Goal: Task Accomplishment & Management: Manage account settings

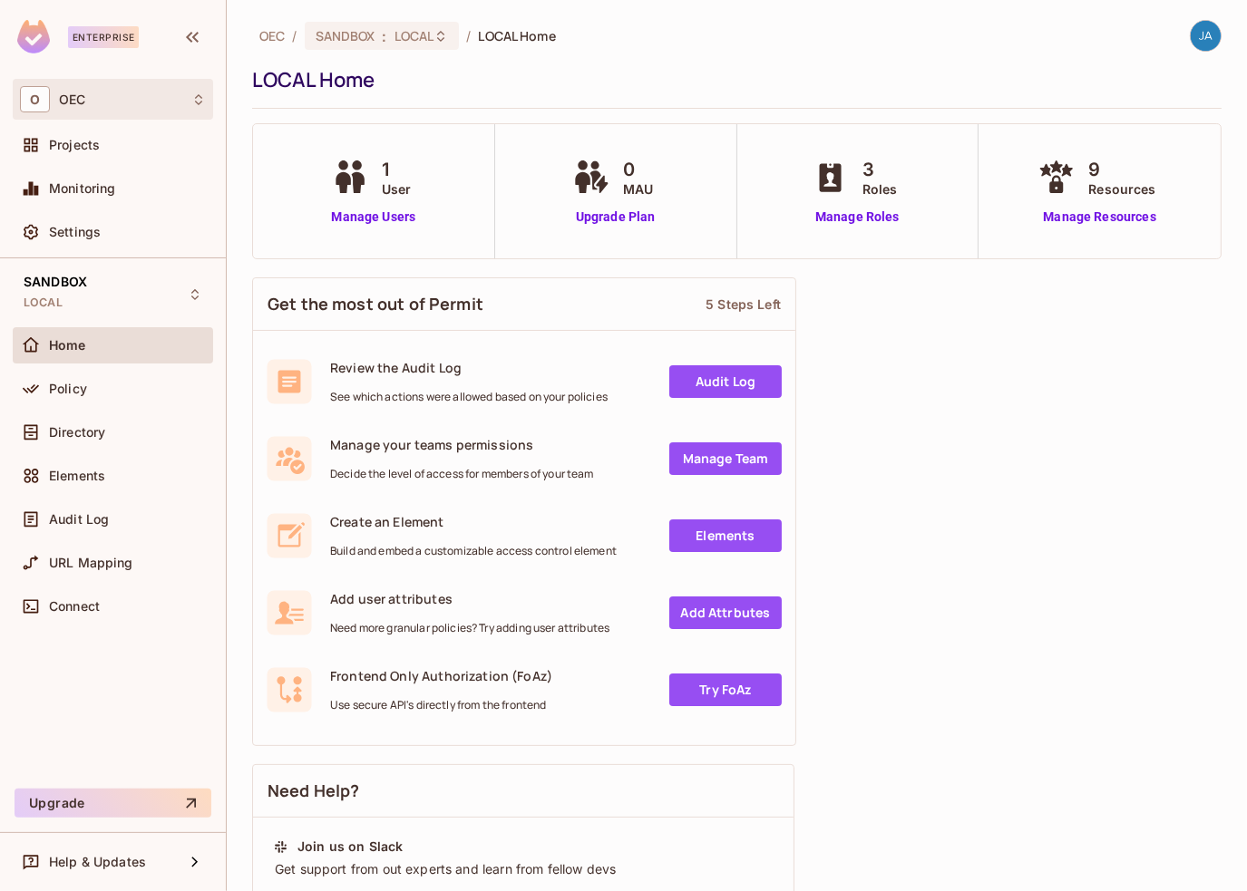
click at [114, 103] on div "O OEC" at bounding box center [113, 99] width 186 height 26
click at [482, 82] on div at bounding box center [623, 445] width 1247 height 891
click at [75, 108] on div "O OEC" at bounding box center [113, 99] width 186 height 26
click at [98, 98] on div at bounding box center [623, 445] width 1247 height 891
click at [91, 150] on span "Projects" at bounding box center [74, 145] width 51 height 15
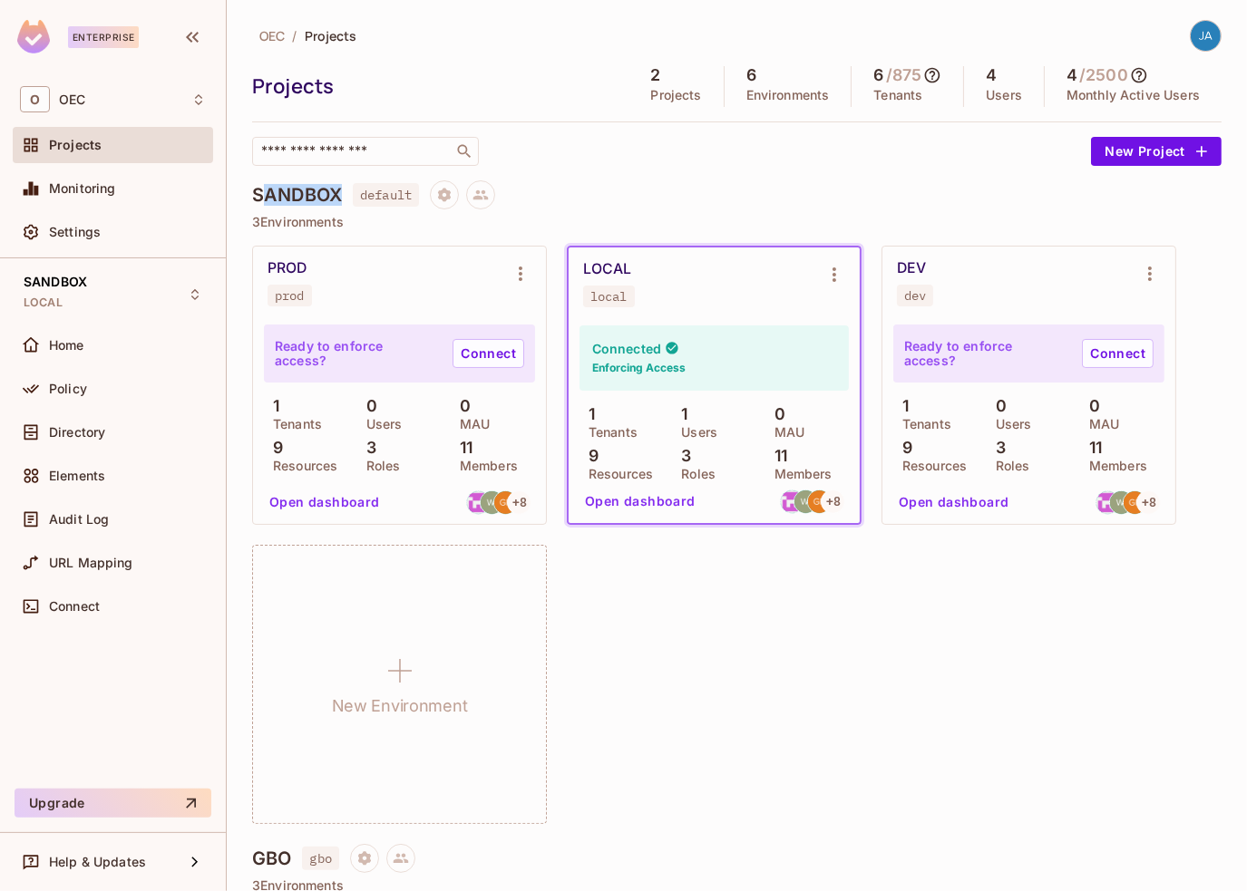
drag, startPoint x: 260, startPoint y: 189, endPoint x: 345, endPoint y: 189, distance: 85.2
click at [345, 189] on div "SANDBOX default" at bounding box center [736, 194] width 969 height 29
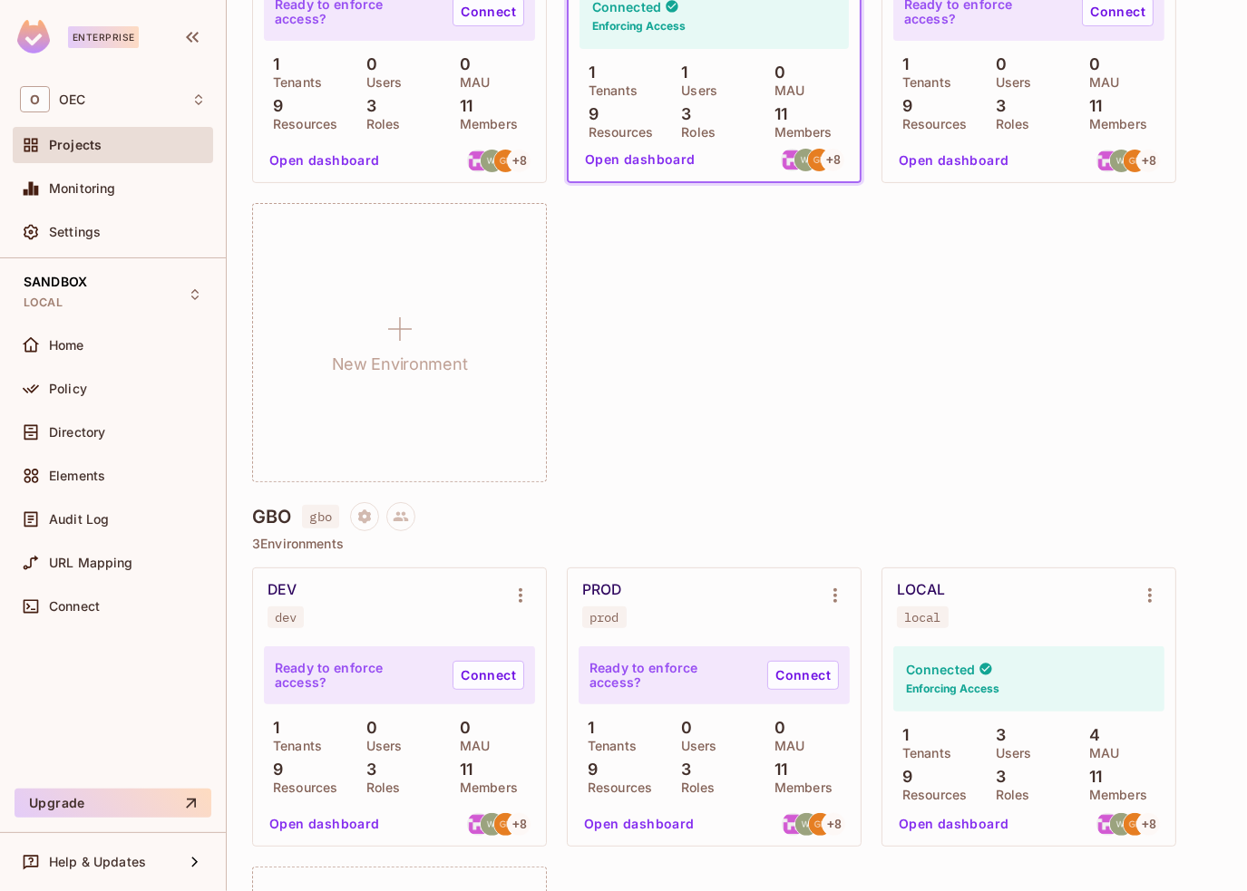
scroll to position [363, 0]
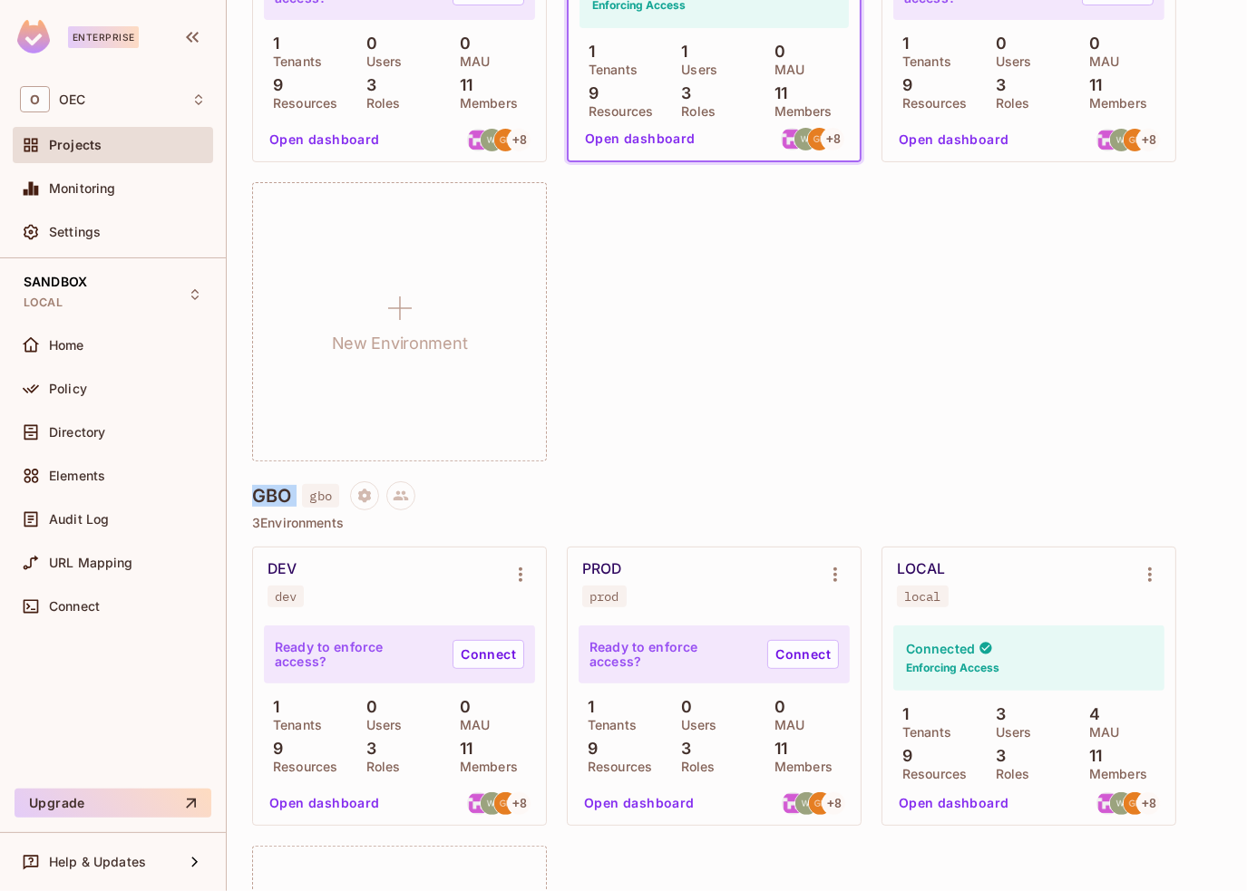
drag, startPoint x: 258, startPoint y: 506, endPoint x: 297, endPoint y: 500, distance: 40.4
click at [297, 500] on div "GBO gbo" at bounding box center [736, 496] width 969 height 29
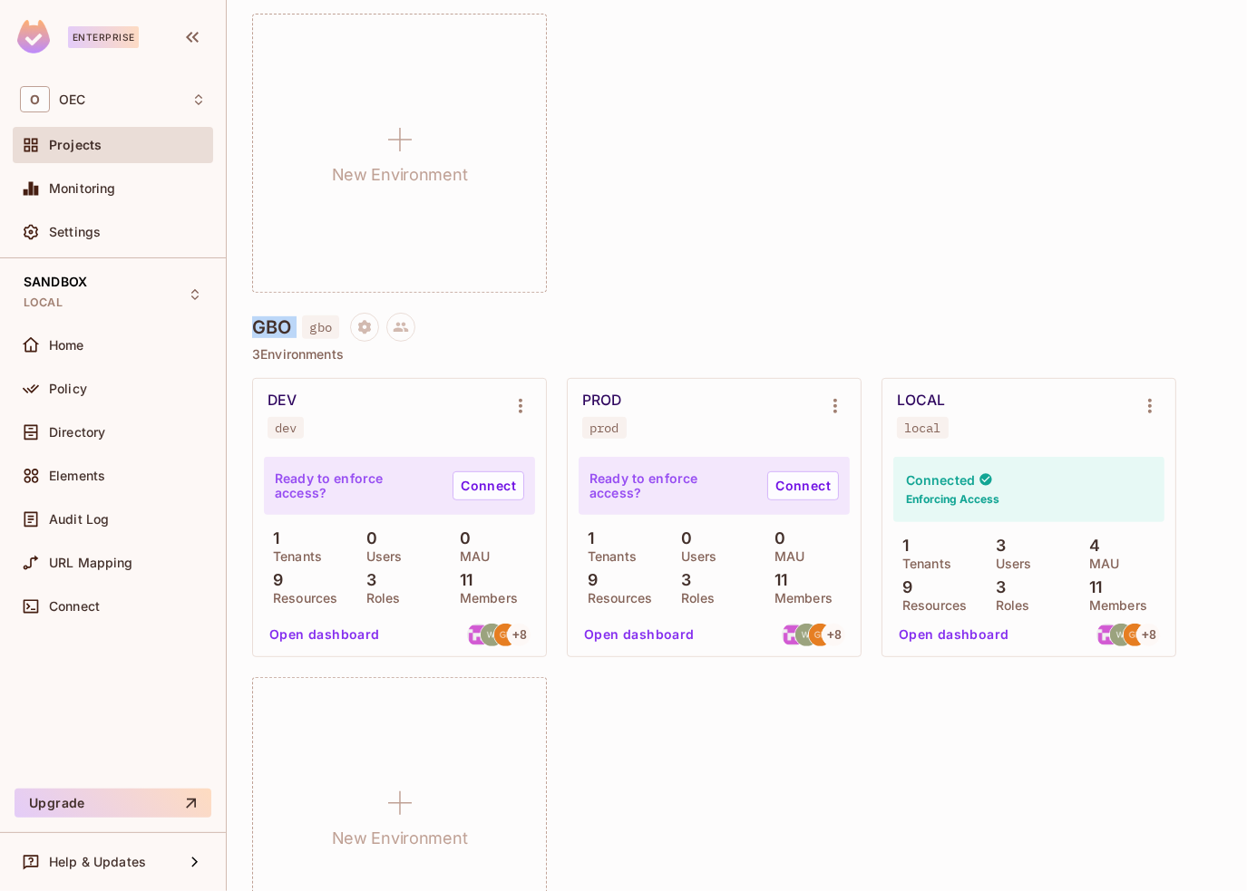
scroll to position [544, 0]
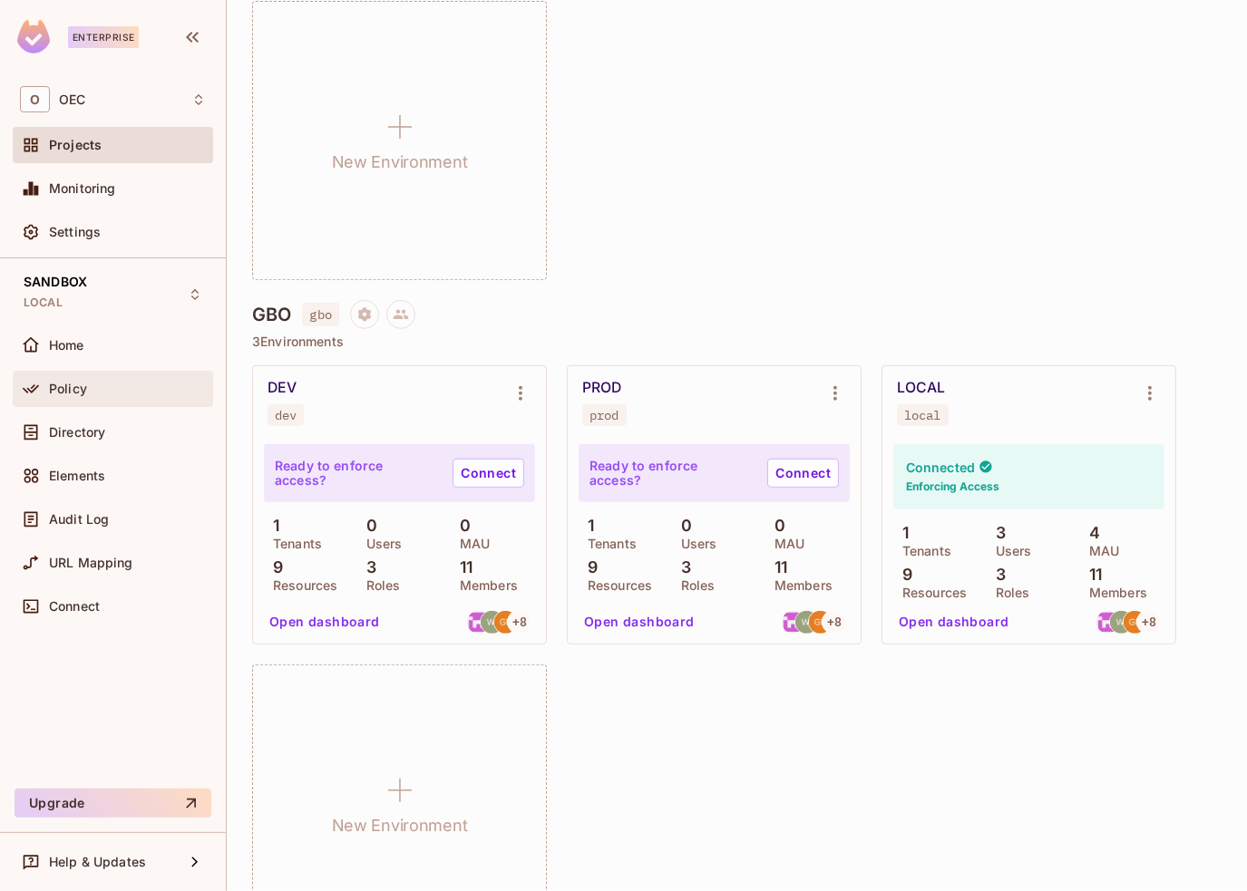
click at [91, 382] on div "Policy" at bounding box center [127, 389] width 157 height 15
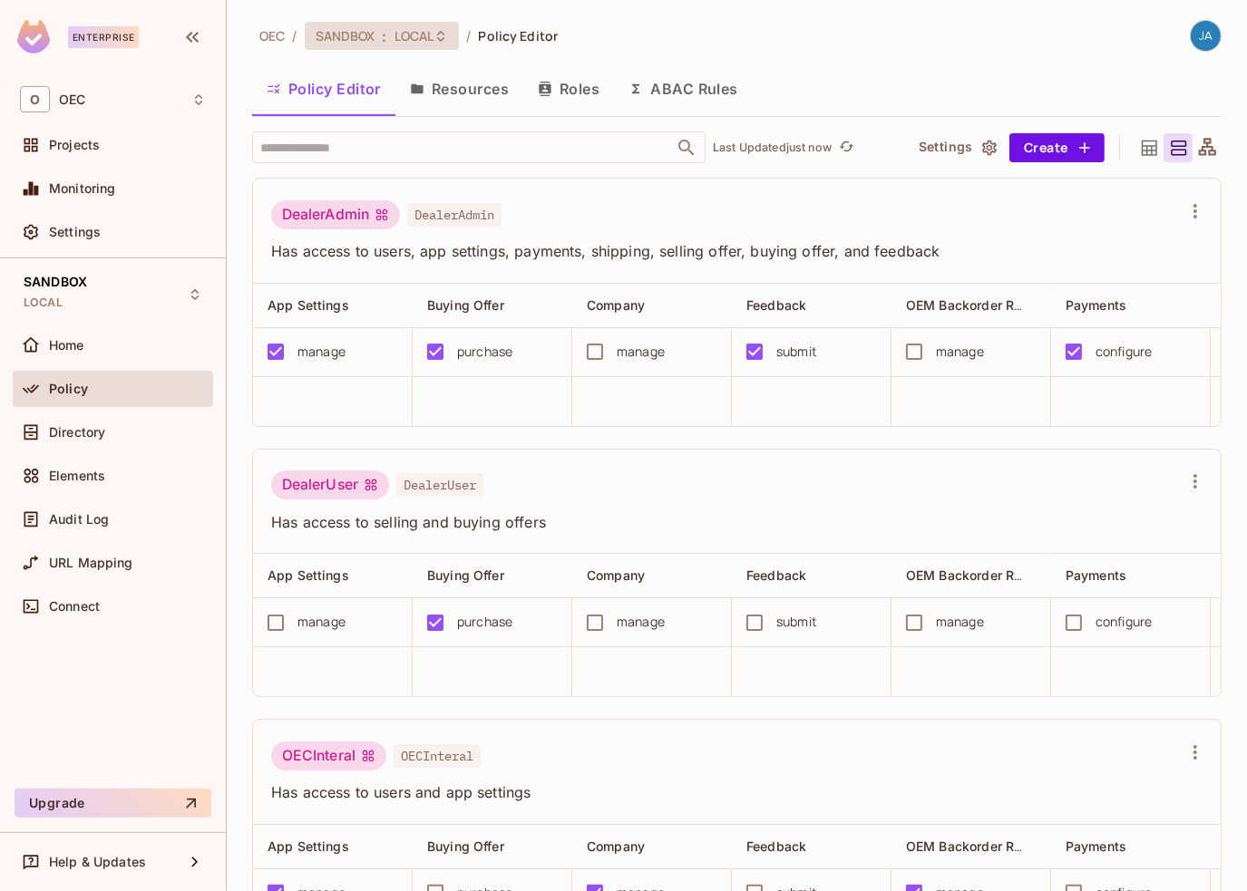
click at [409, 33] on span "LOCAL" at bounding box center [414, 35] width 40 height 17
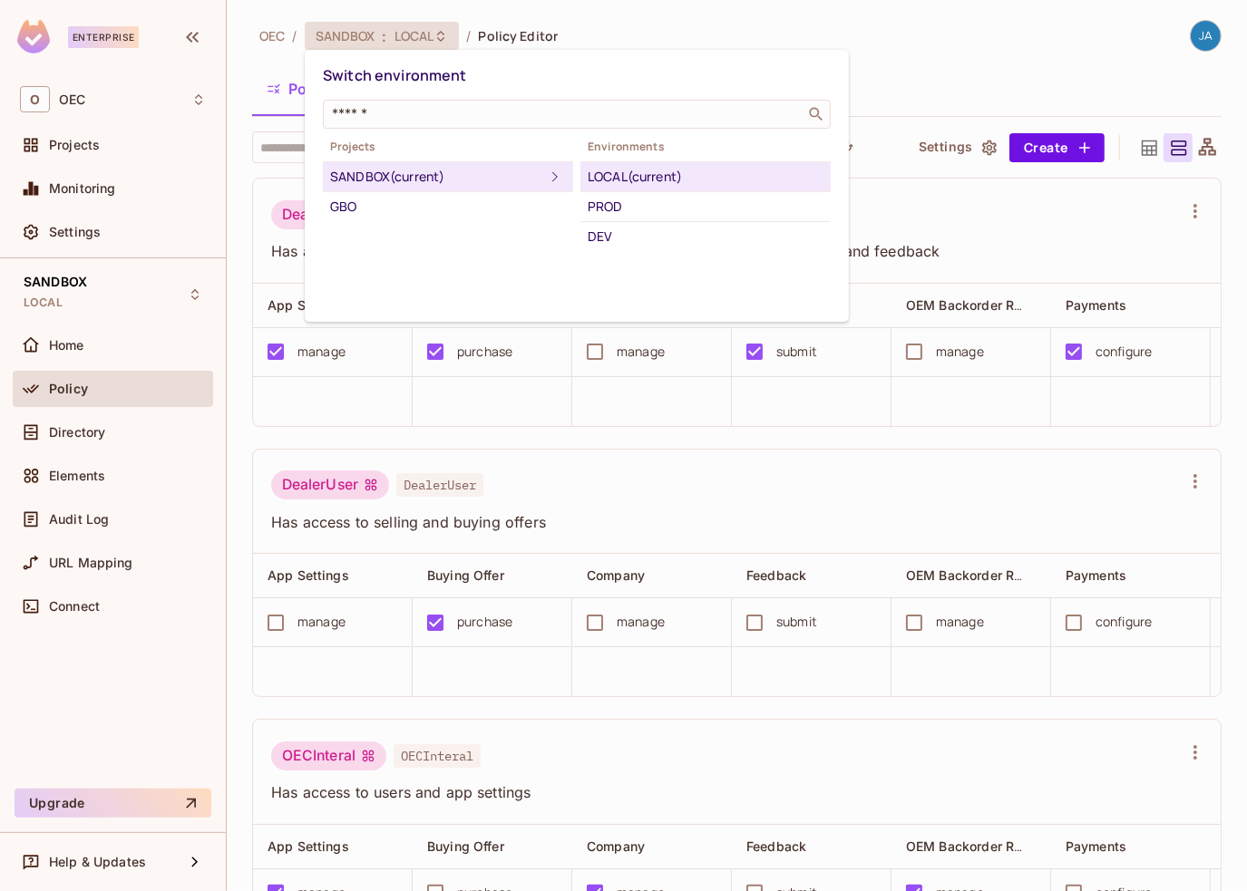
click at [583, 28] on div at bounding box center [623, 445] width 1247 height 891
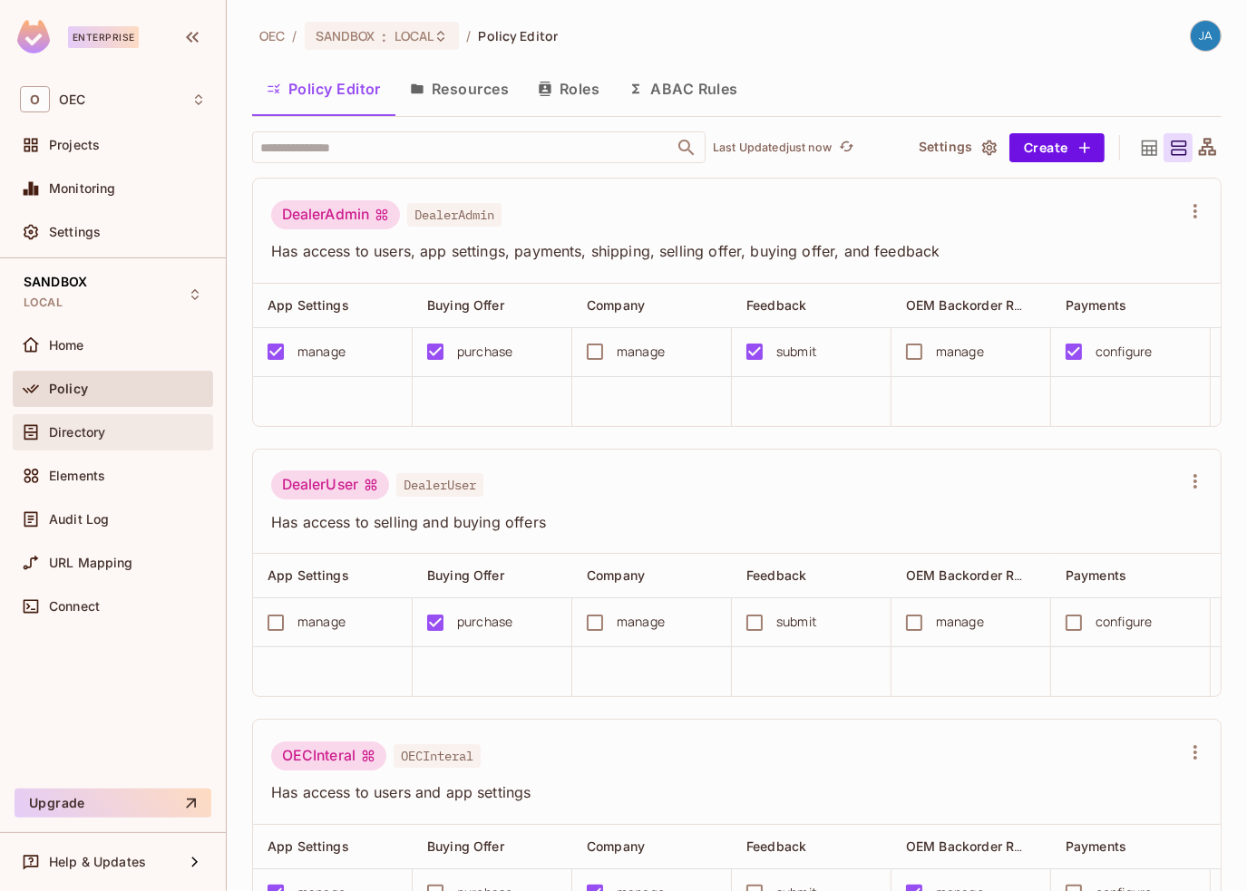
click at [92, 433] on span "Directory" at bounding box center [77, 432] width 56 height 15
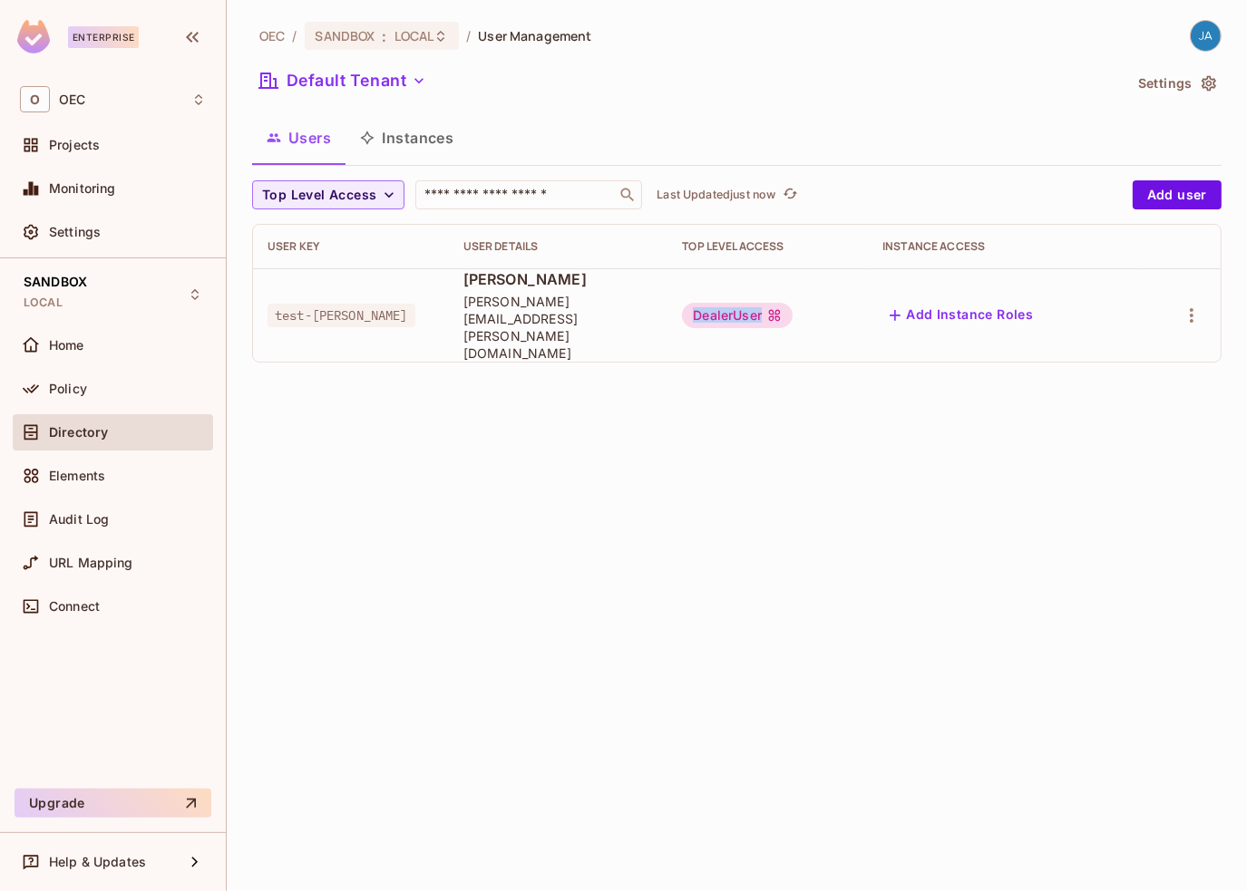
drag, startPoint x: 764, startPoint y: 292, endPoint x: 840, endPoint y: 286, distance: 76.4
click at [793, 303] on div "DealerUser" at bounding box center [737, 315] width 111 height 25
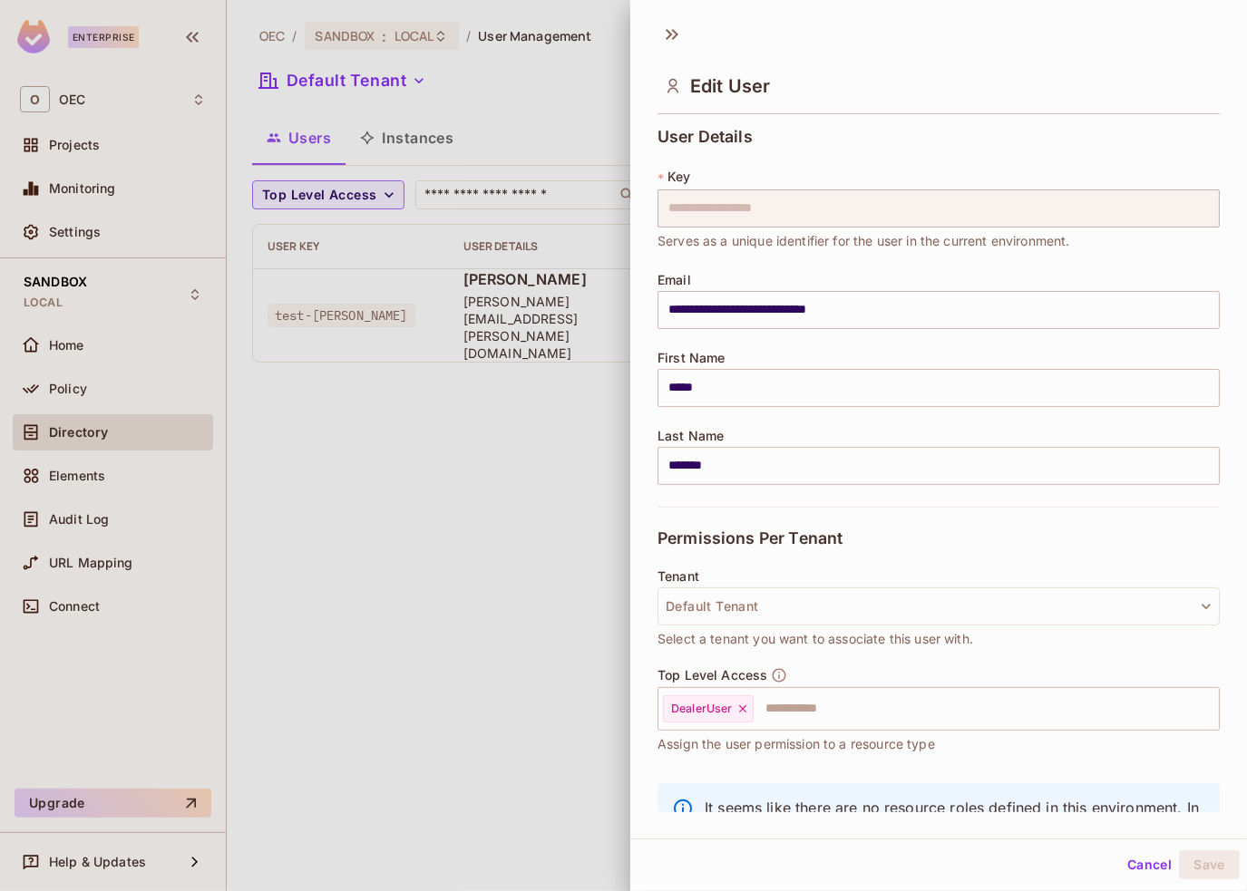
click at [439, 435] on div at bounding box center [623, 445] width 1247 height 891
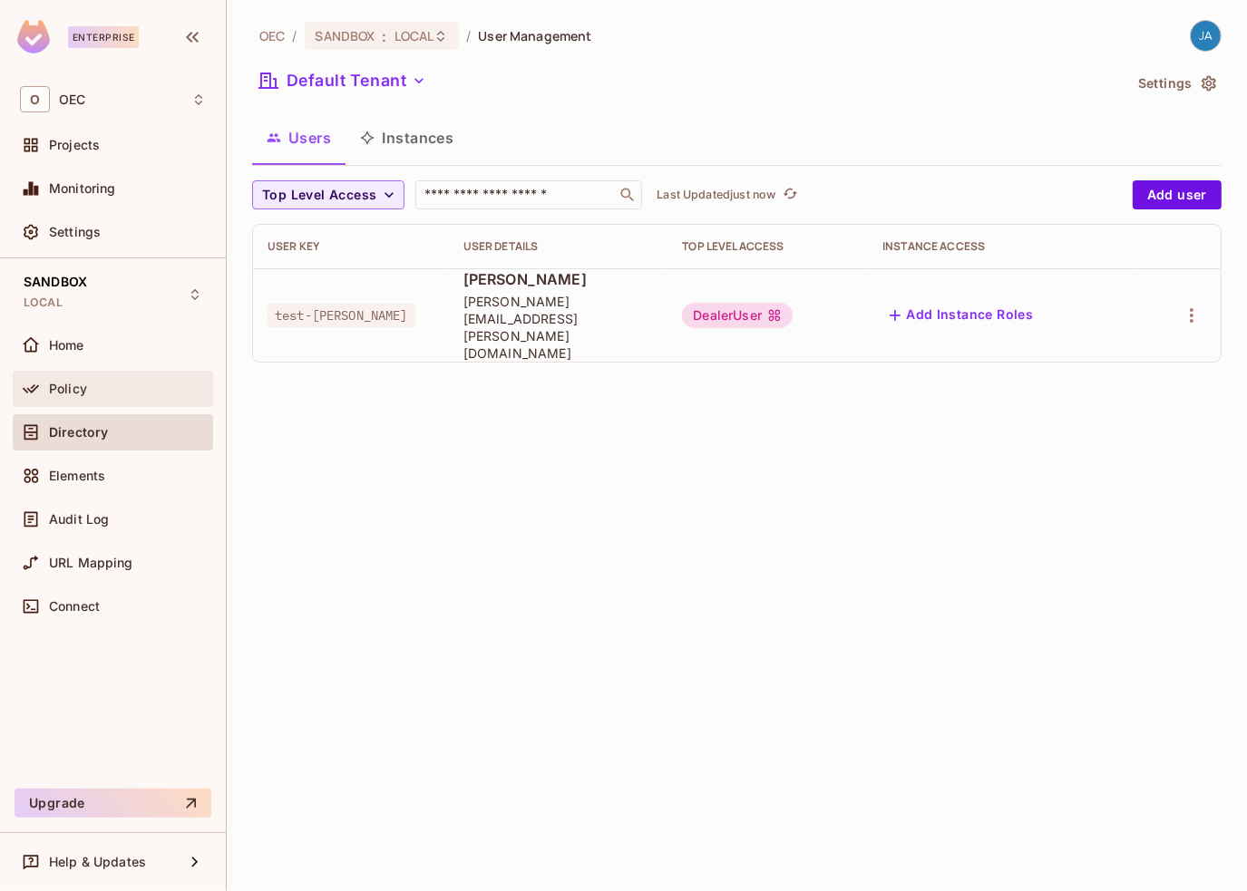
click at [149, 390] on div "Policy" at bounding box center [127, 389] width 157 height 15
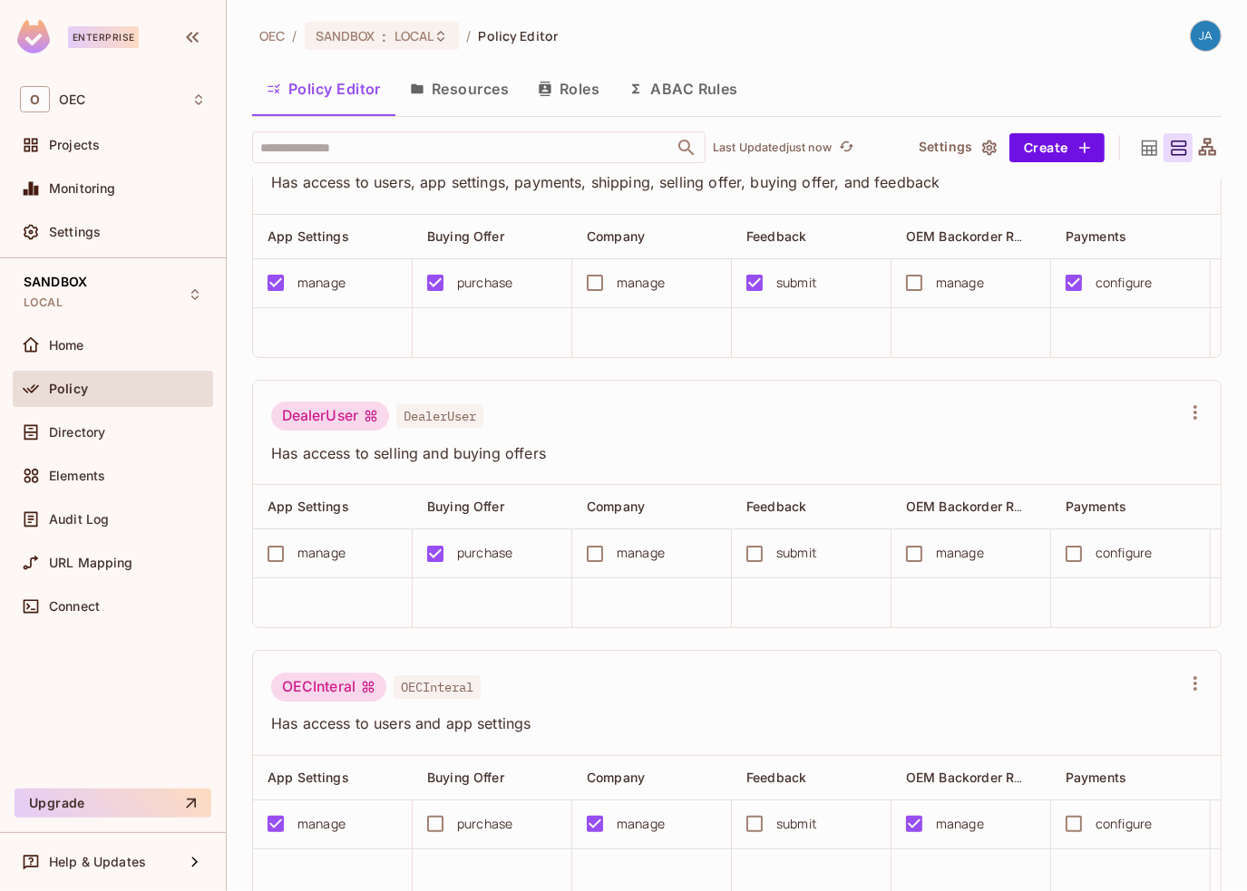
click at [573, 93] on button "Roles" at bounding box center [568, 88] width 91 height 45
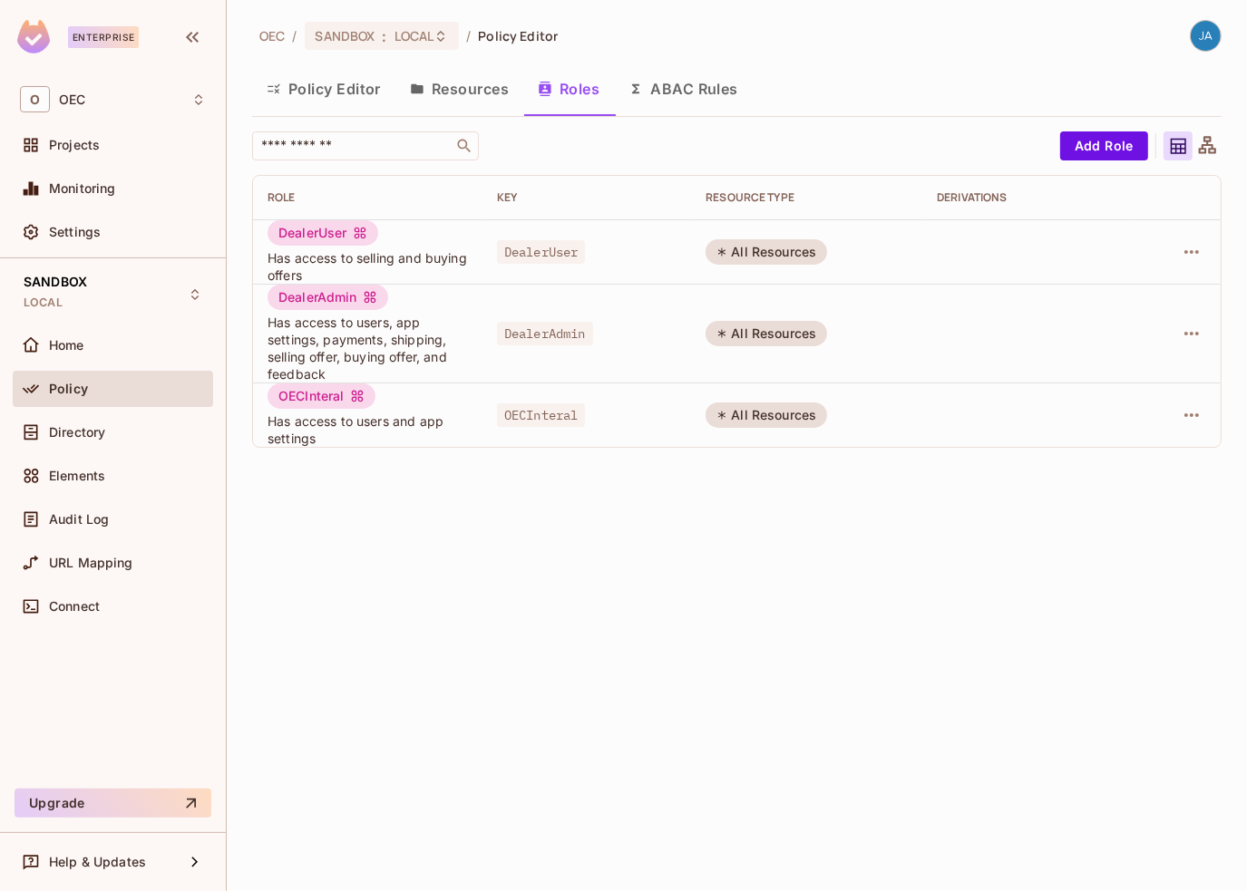
click at [326, 101] on button "Policy Editor" at bounding box center [323, 88] width 143 height 45
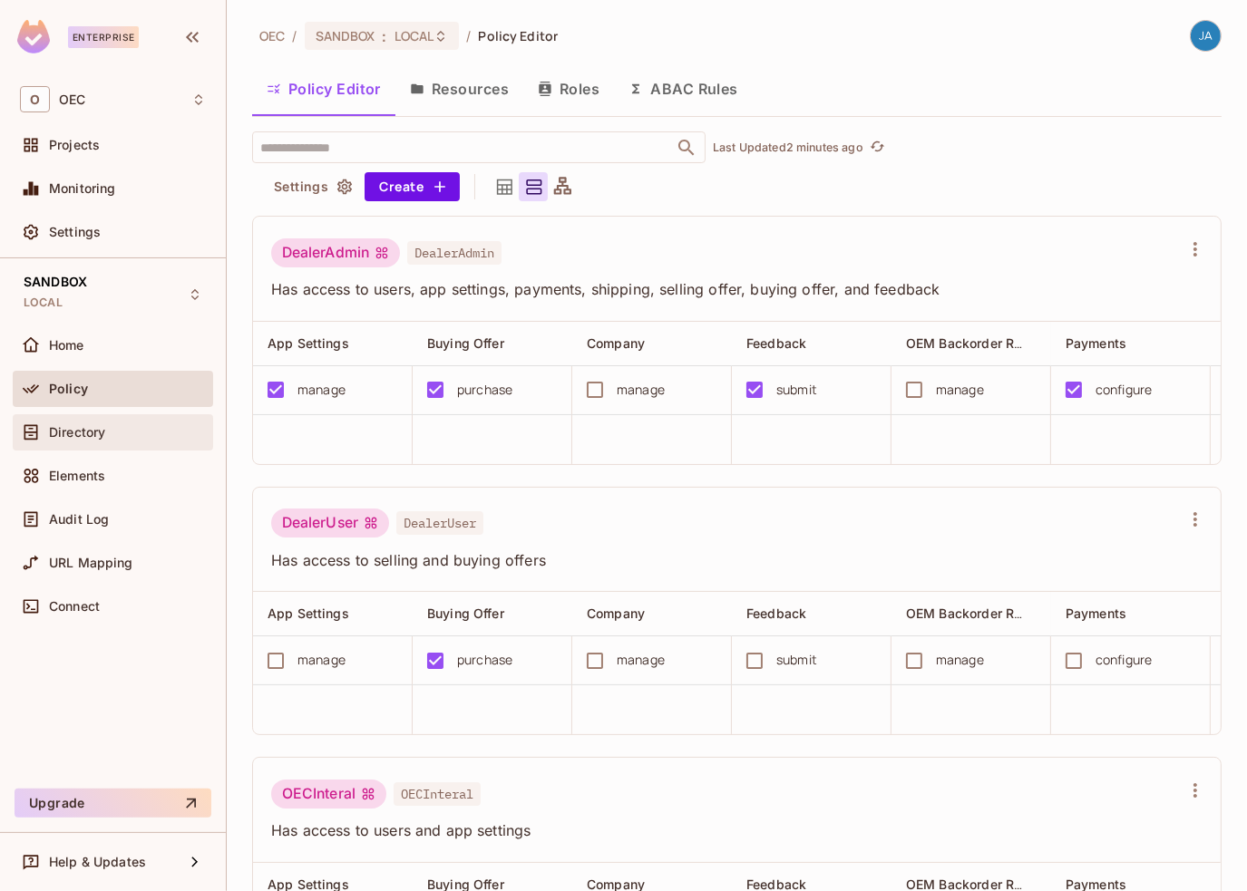
click at [94, 427] on span "Directory" at bounding box center [77, 432] width 56 height 15
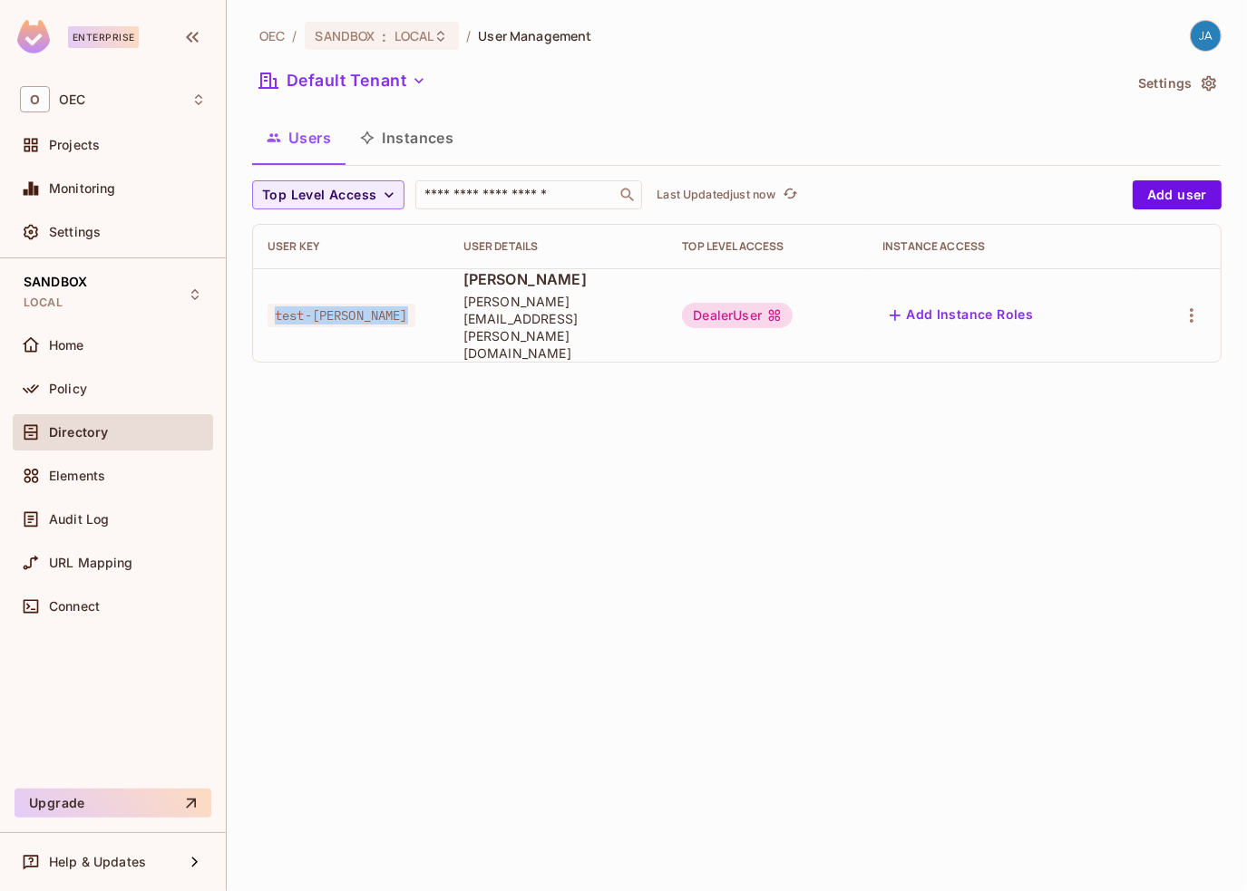
drag, startPoint x: 338, startPoint y: 311, endPoint x: 264, endPoint y: 276, distance: 82.3
click at [264, 276] on td "test-[PERSON_NAME]" at bounding box center [351, 314] width 196 height 93
drag, startPoint x: 101, startPoint y: 387, endPoint x: 616, endPoint y: 506, distance: 528.6
click at [101, 387] on div "Policy" at bounding box center [127, 389] width 157 height 15
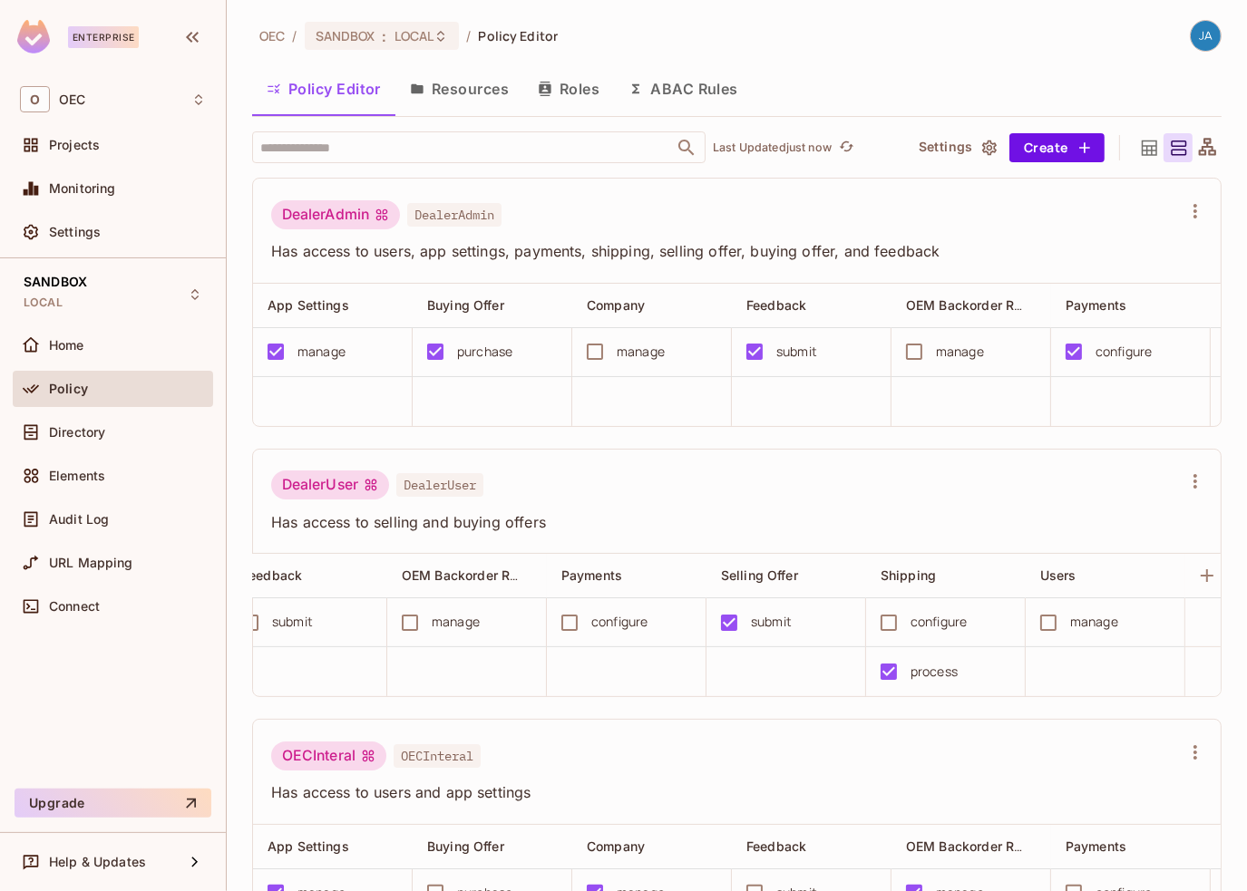
scroll to position [0, 515]
click at [703, 84] on button "ABAC Rules" at bounding box center [683, 88] width 139 height 45
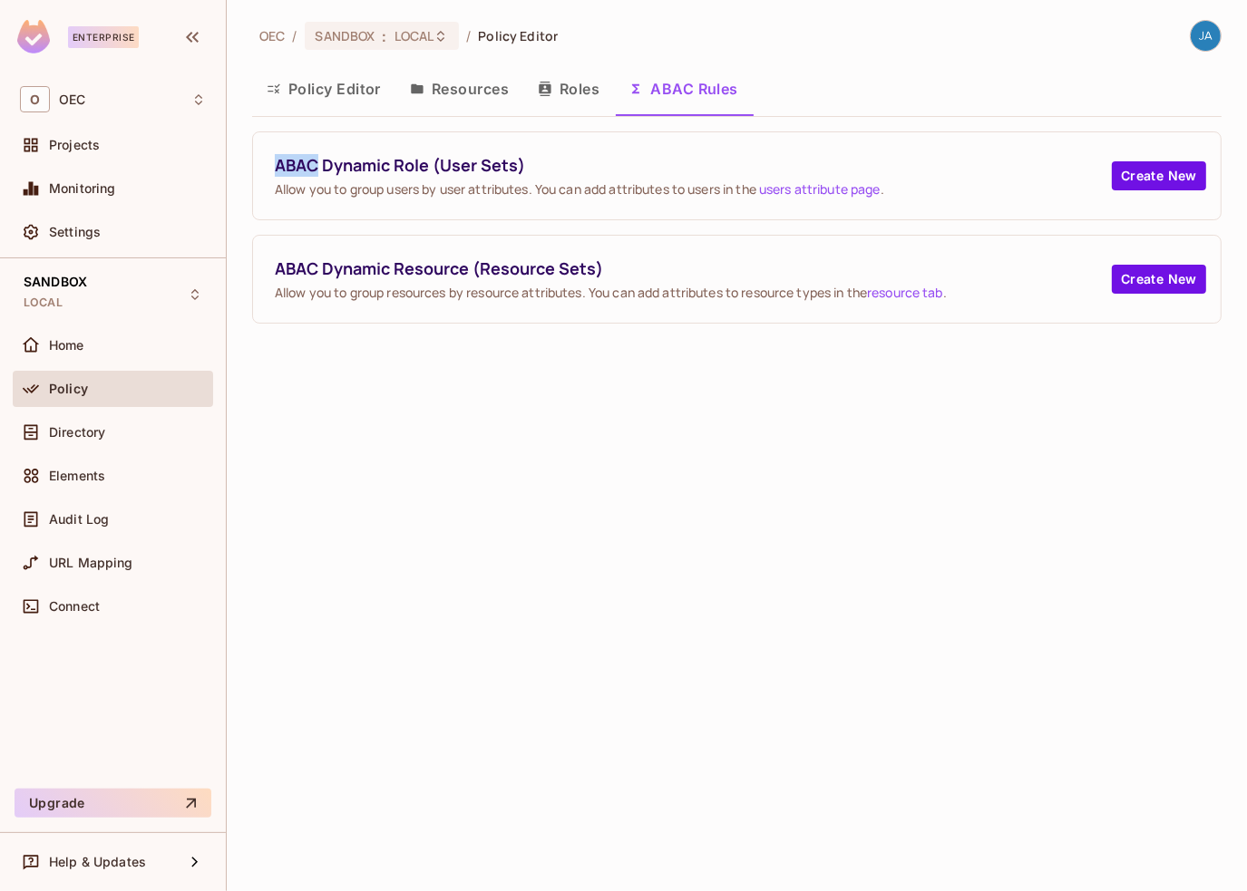
drag, startPoint x: 277, startPoint y: 159, endPoint x: 317, endPoint y: 164, distance: 40.3
click at [317, 164] on span "ABAC Dynamic Role (User Sets)" at bounding box center [693, 165] width 837 height 23
click at [318, 160] on span "ABAC Dynamic Role (User Sets)" at bounding box center [693, 165] width 837 height 23
click at [479, 474] on div "OEC / SANDBOX : LOCAL / Policy Editor Policy Editor Resources Roles ABAC Rules …" at bounding box center [737, 445] width 1020 height 891
click at [125, 445] on div "Directory" at bounding box center [113, 432] width 200 height 36
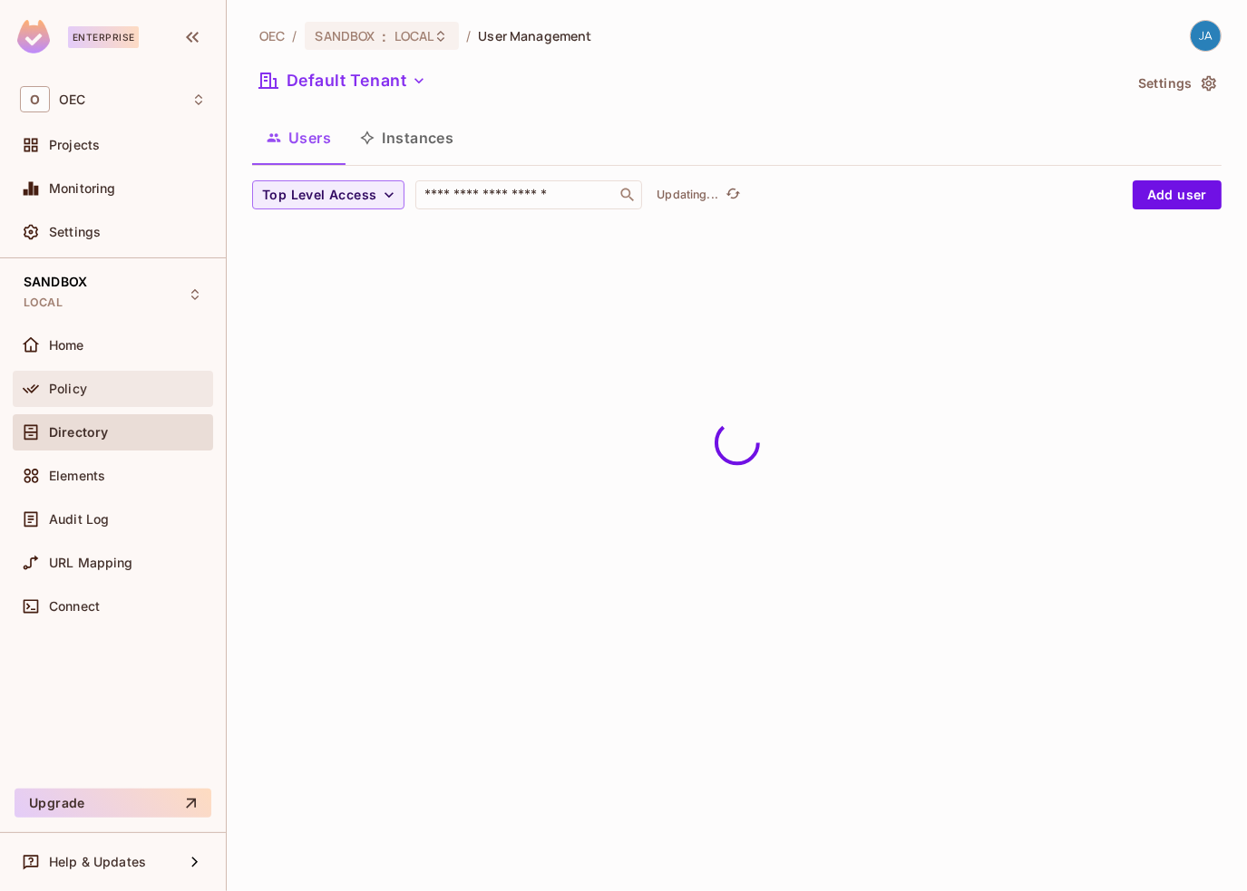
click at [179, 400] on div "Policy" at bounding box center [113, 389] width 200 height 36
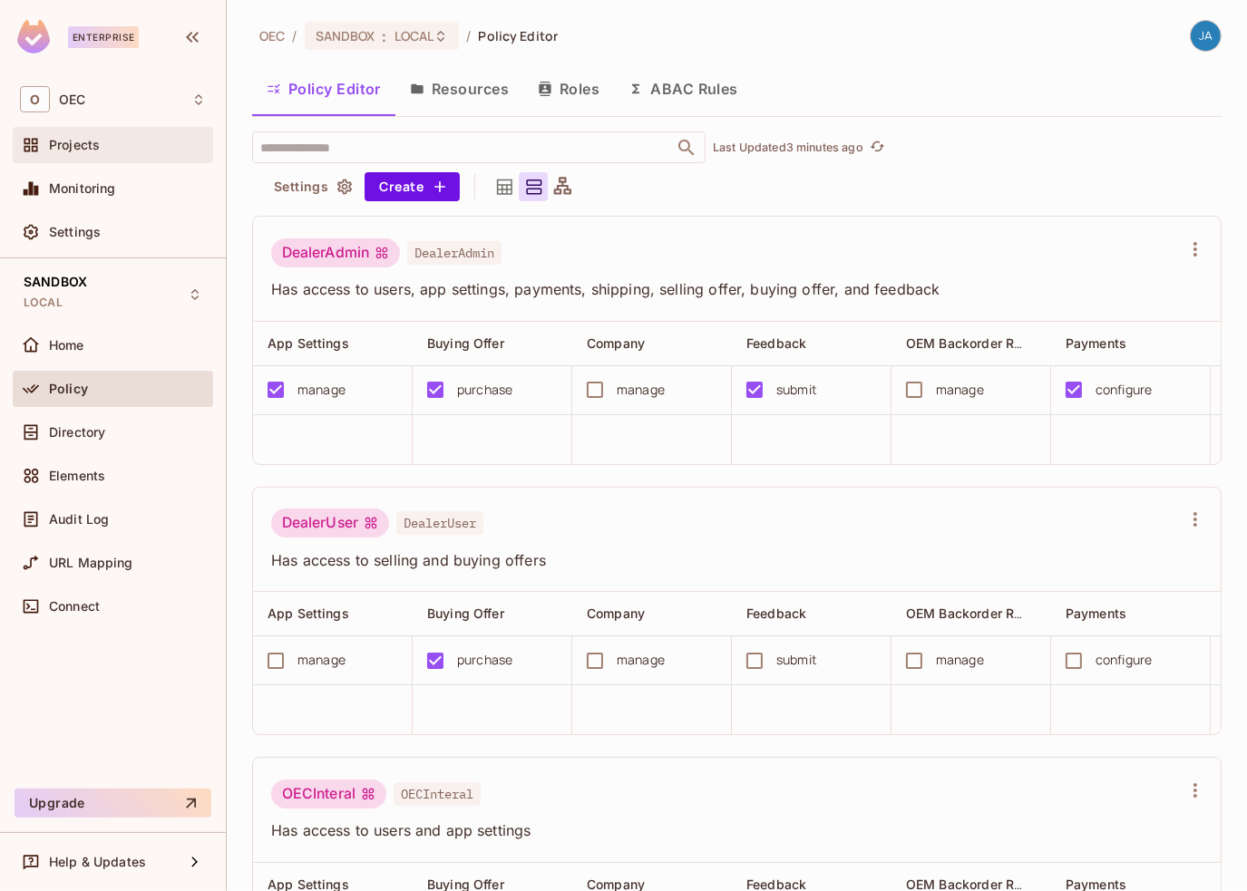
click at [102, 151] on div "Projects" at bounding box center [127, 145] width 157 height 15
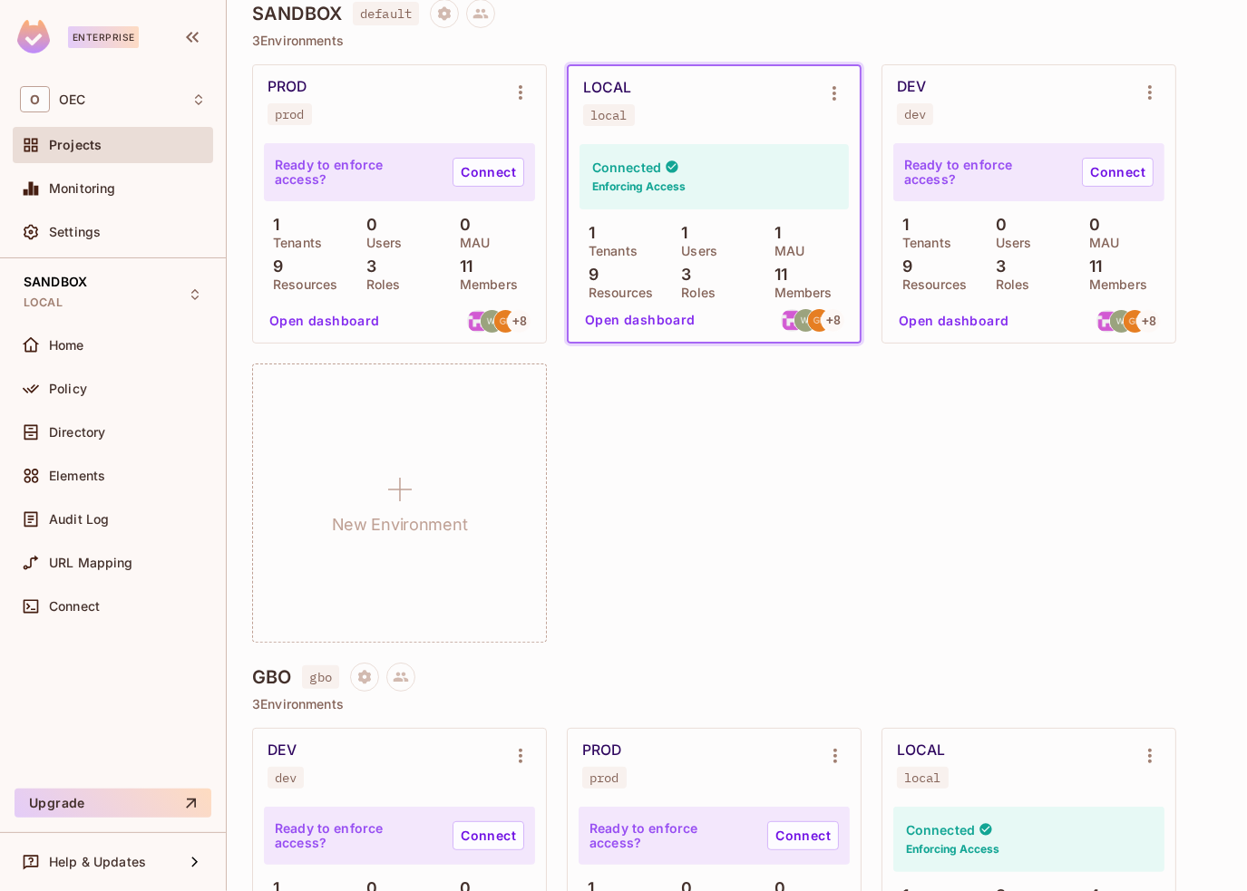
scroll to position [91, 0]
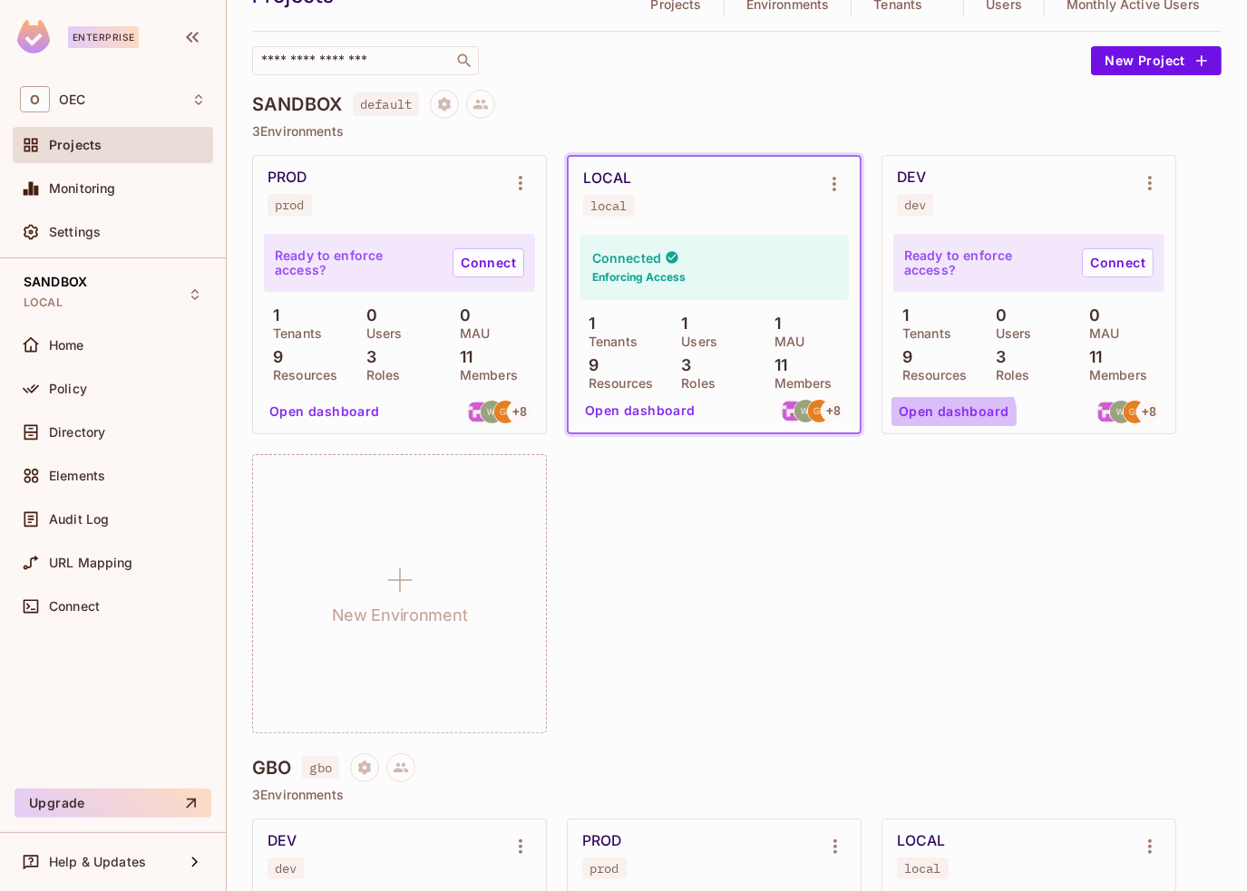
click at [950, 420] on button "Open dashboard" at bounding box center [953, 411] width 125 height 29
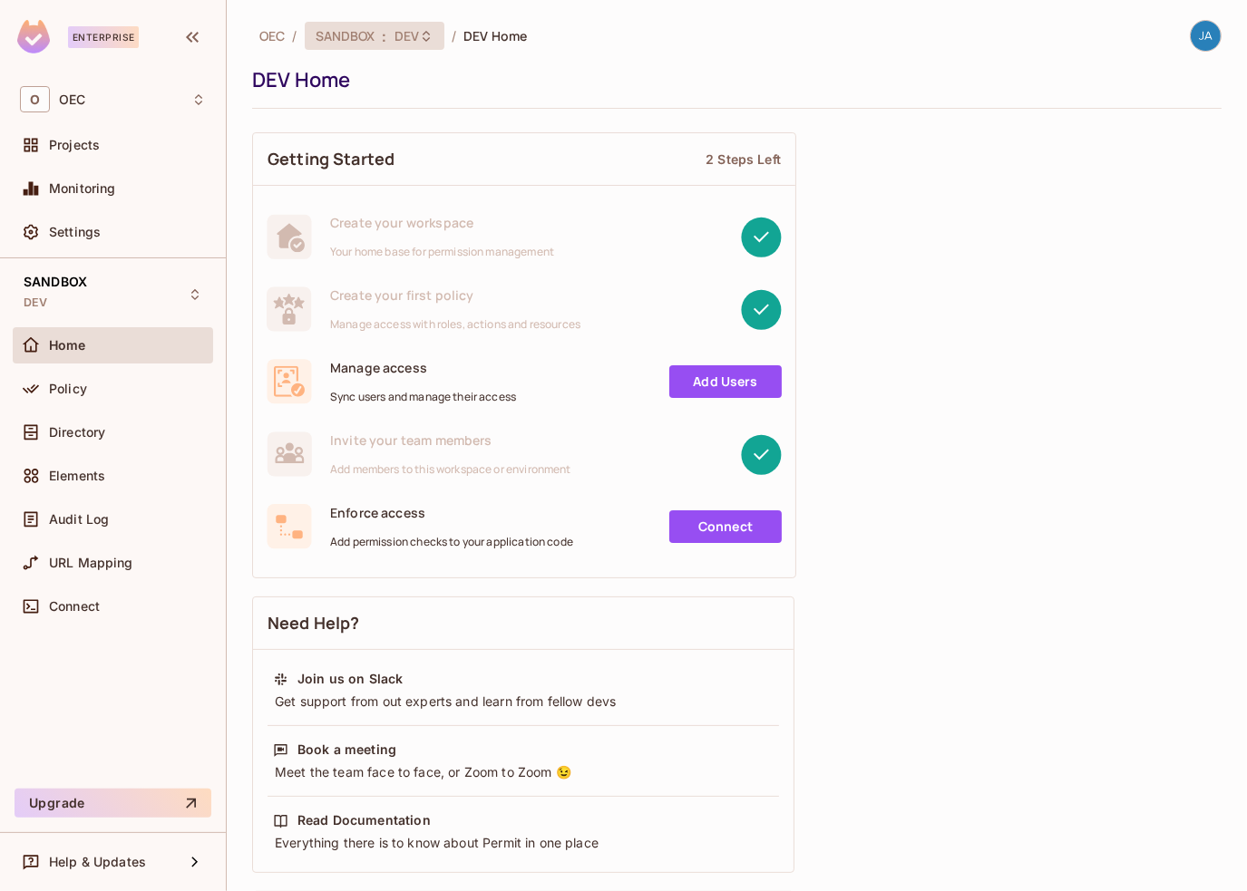
click at [377, 39] on div "SANDBOX : DEV" at bounding box center [364, 35] width 96 height 17
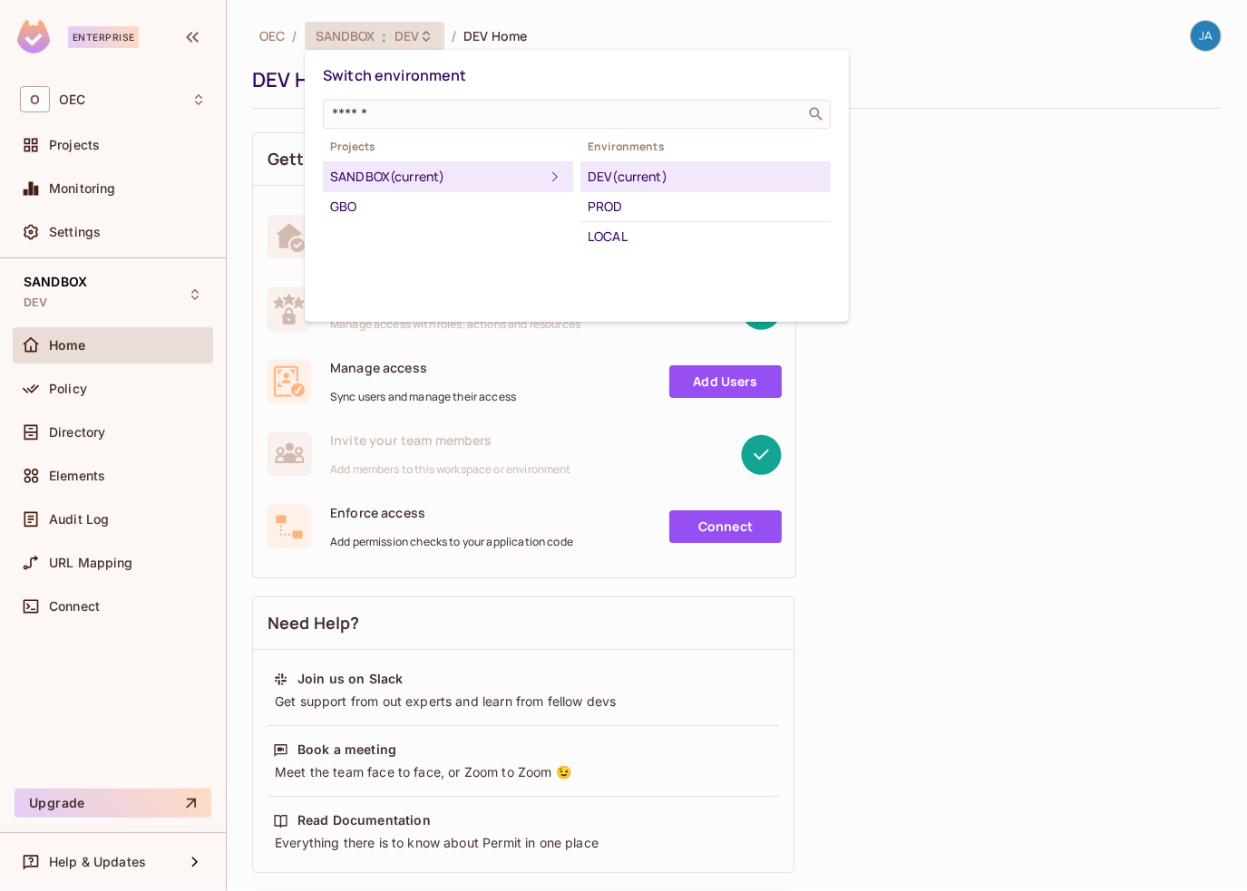
click at [635, 170] on div "DEV (current)" at bounding box center [706, 177] width 236 height 22
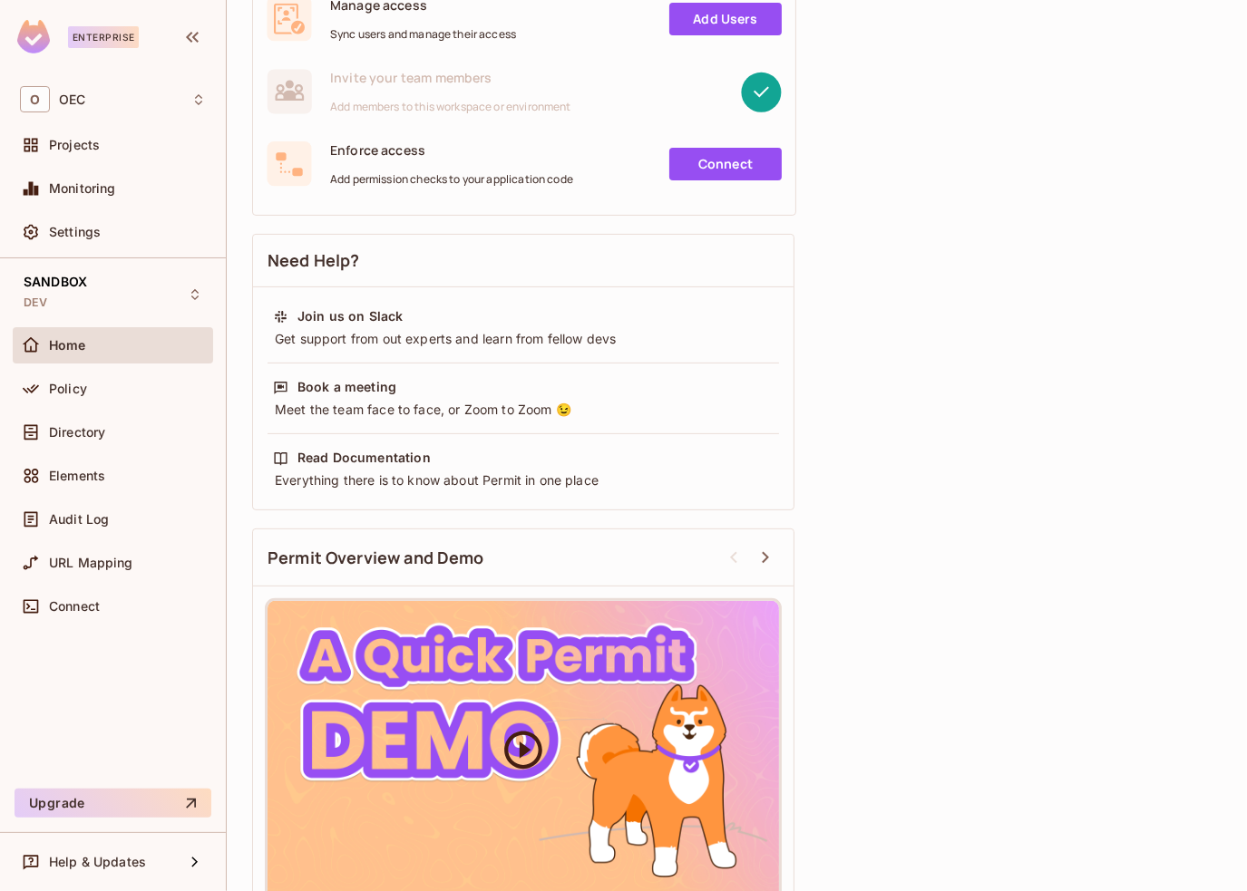
scroll to position [399, 0]
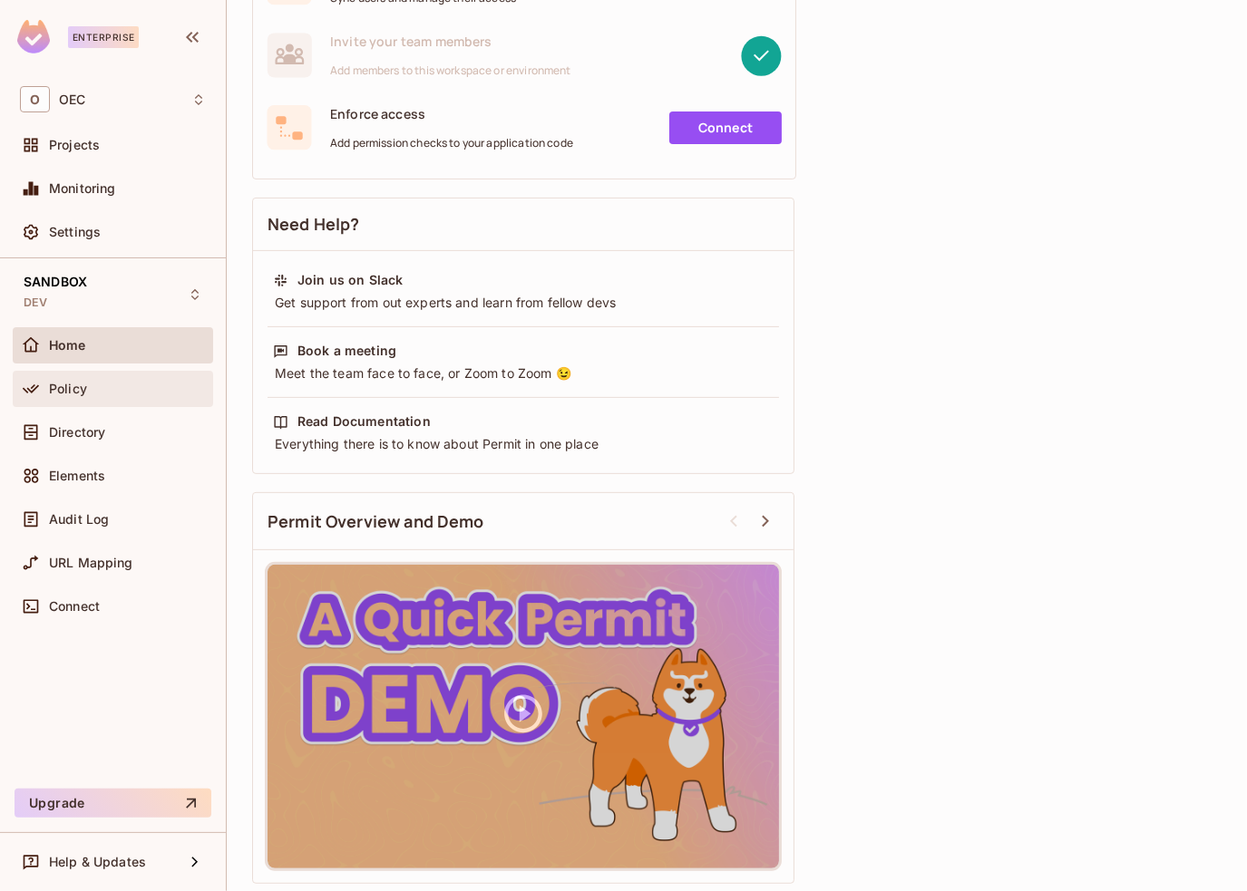
click at [88, 388] on div "Policy" at bounding box center [127, 389] width 157 height 15
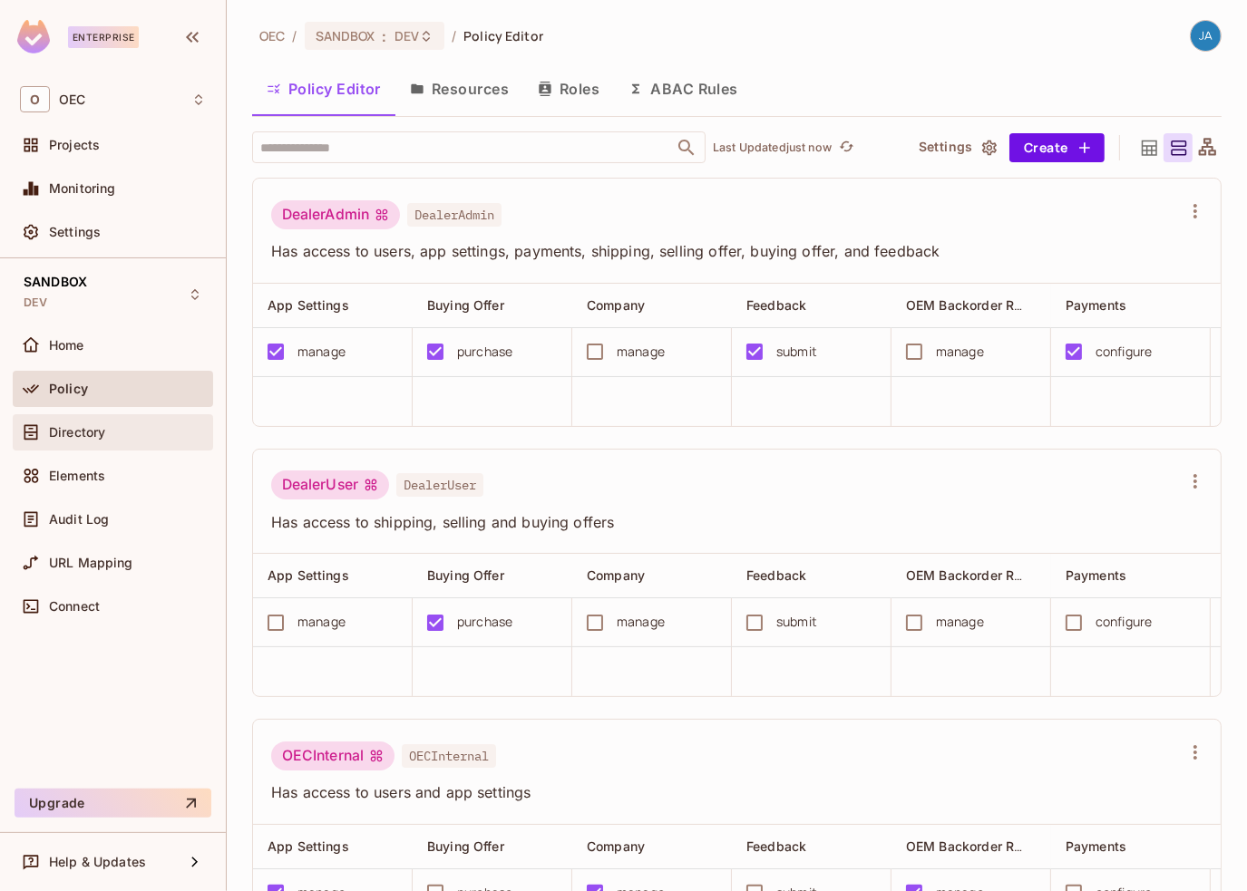
click at [102, 439] on div "Directory" at bounding box center [113, 433] width 186 height 22
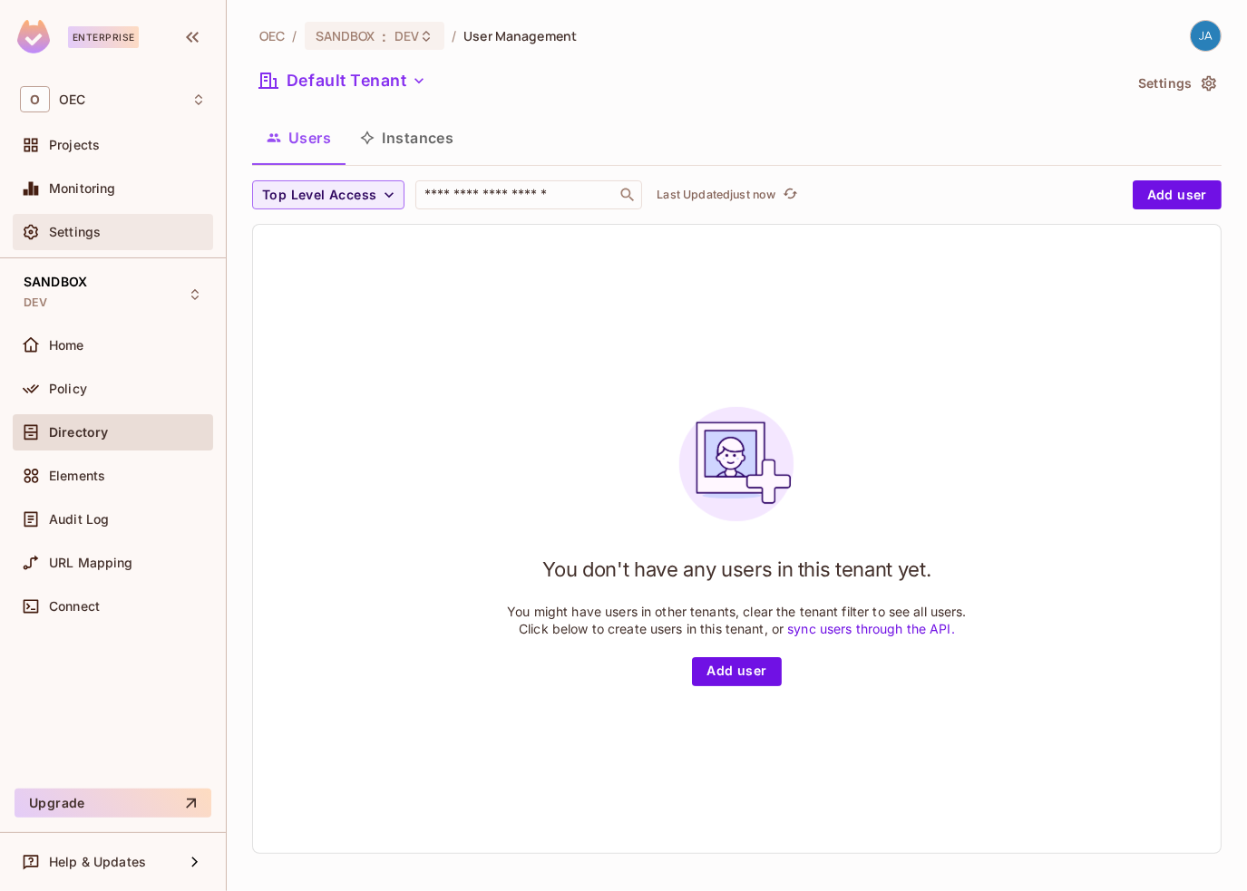
click at [83, 226] on span "Settings" at bounding box center [75, 232] width 52 height 15
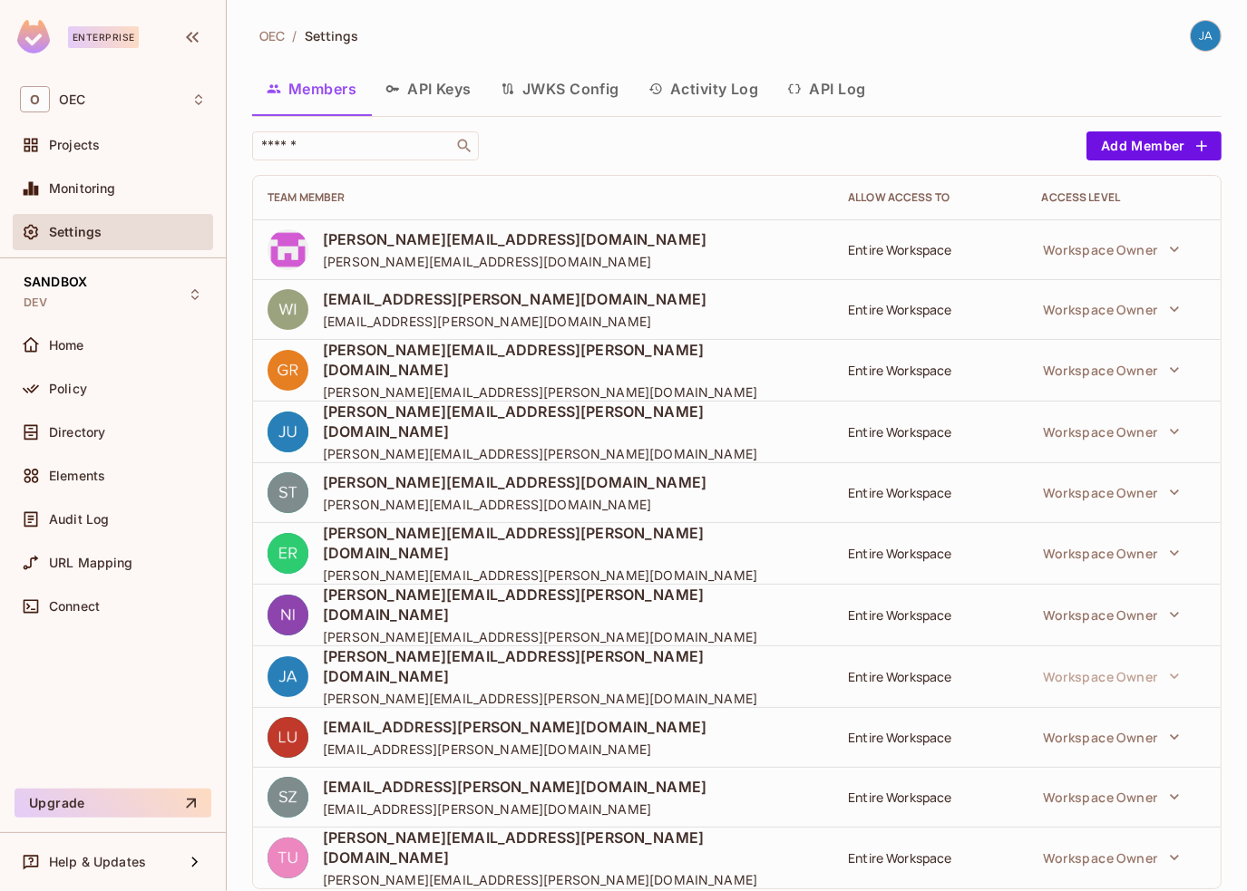
click at [428, 83] on button "API Keys" at bounding box center [428, 88] width 115 height 45
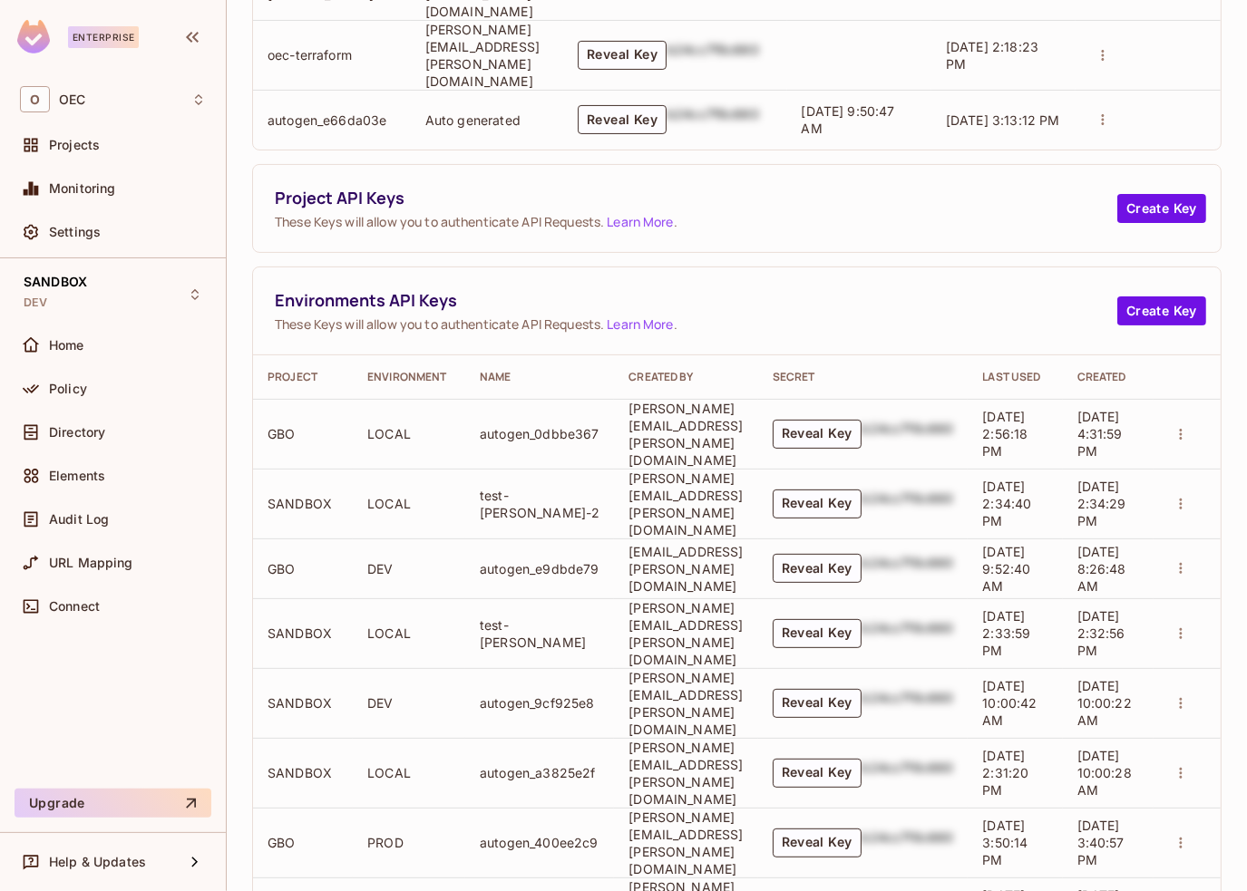
scroll to position [346, 0]
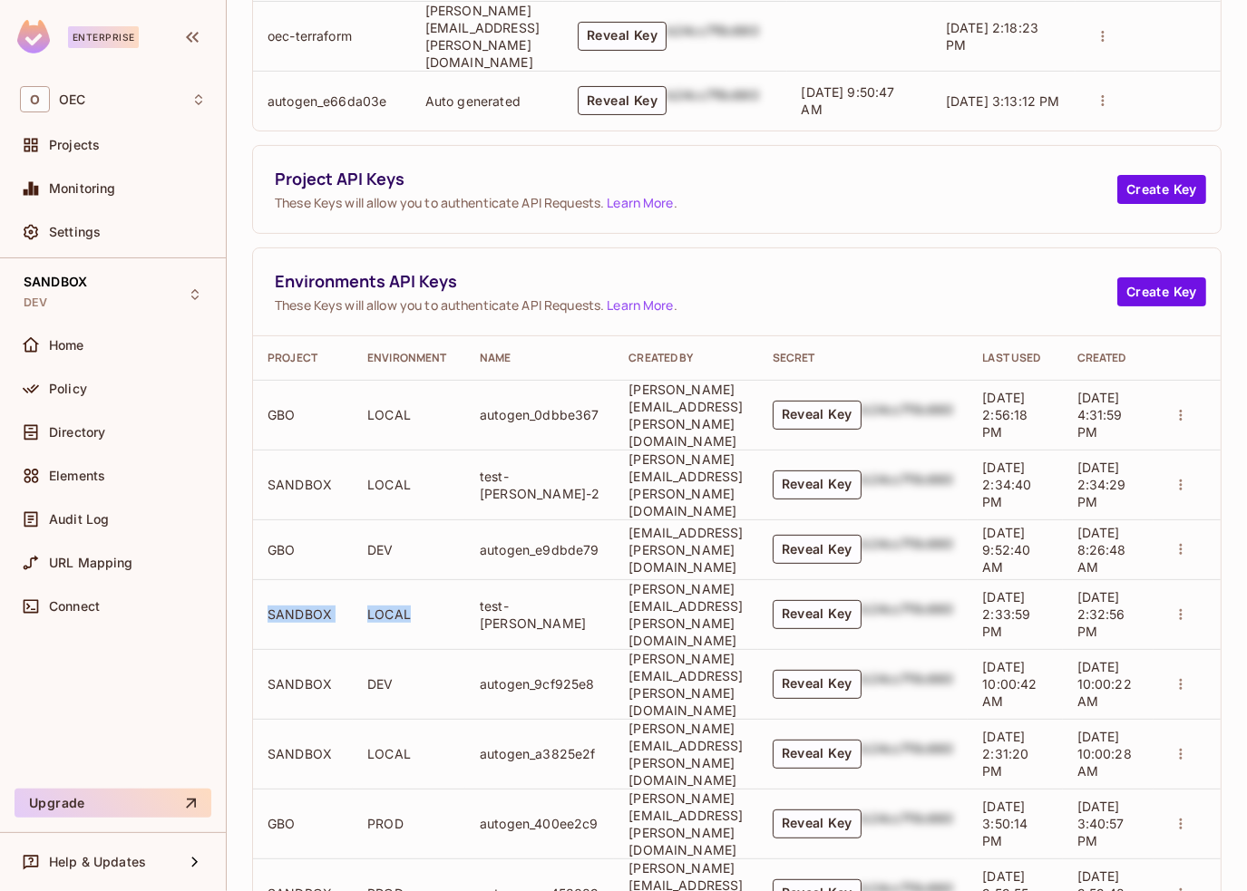
drag, startPoint x: 360, startPoint y: 569, endPoint x: 423, endPoint y: 572, distance: 62.6
click at [423, 579] on tr "SANDBOX LOCAL test-james-woodall [EMAIL_ADDRESS][PERSON_NAME][DOMAIN_NAME] Reve…" at bounding box center [737, 614] width 968 height 70
click at [415, 579] on td "LOCAL" at bounding box center [409, 614] width 112 height 70
click at [399, 579] on td "LOCAL" at bounding box center [409, 614] width 112 height 70
drag, startPoint x: 405, startPoint y: 569, endPoint x: 265, endPoint y: 568, distance: 140.6
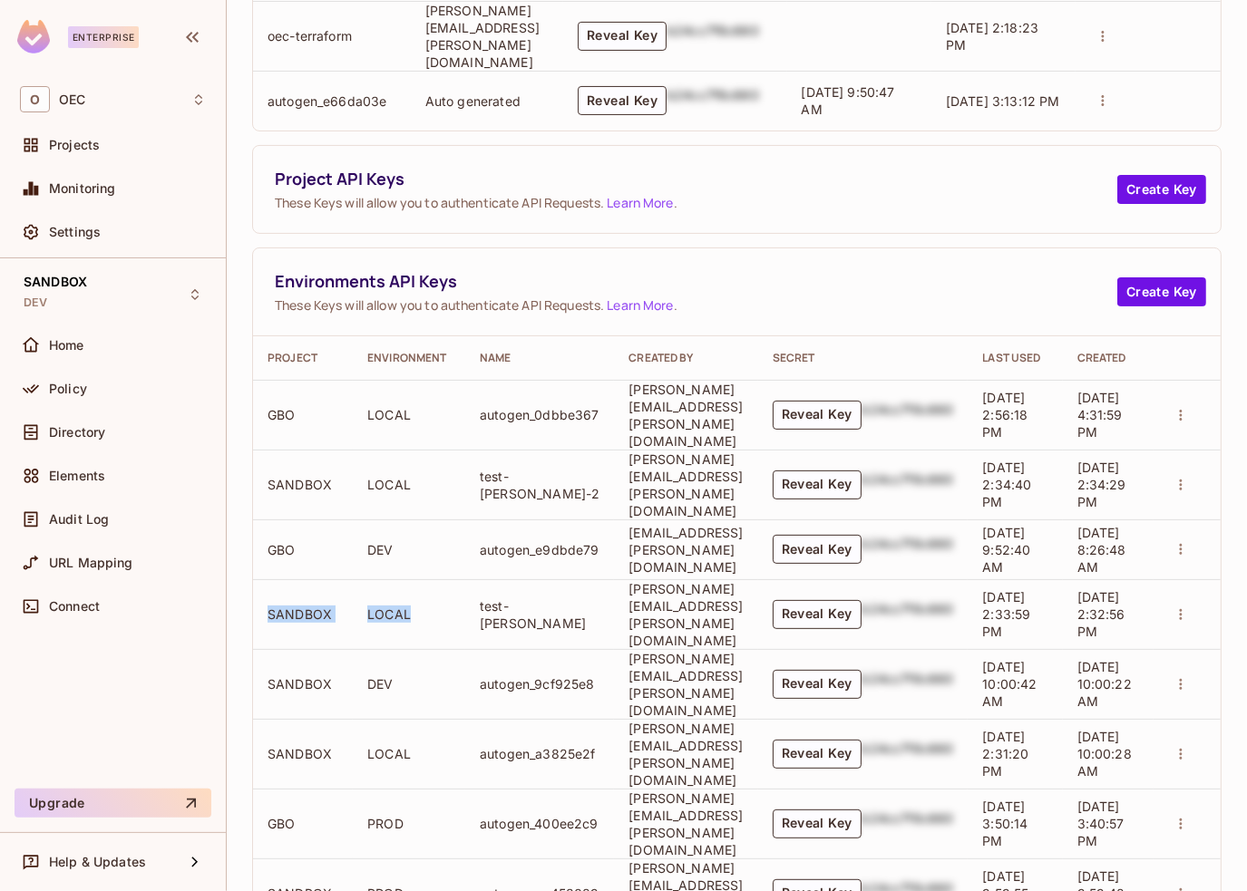
click at [265, 579] on tr "SANDBOX LOCAL test-james-woodall [EMAIL_ADDRESS][PERSON_NAME][DOMAIN_NAME] Reve…" at bounding box center [737, 614] width 968 height 70
click at [87, 140] on span "Projects" at bounding box center [74, 145] width 51 height 15
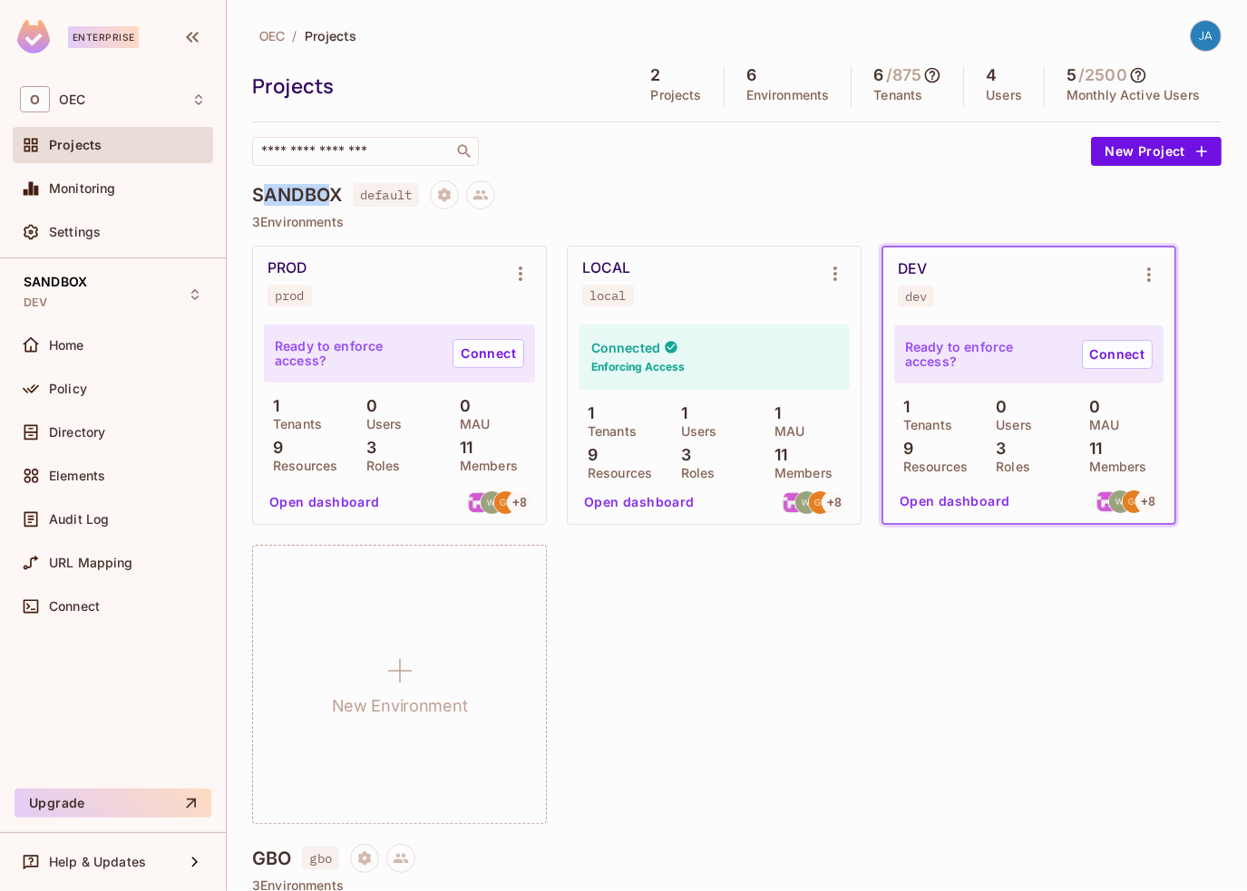
drag, startPoint x: 285, startPoint y: 186, endPoint x: 364, endPoint y: 329, distance: 163.6
click at [330, 191] on h4 "SANDBOX" at bounding box center [297, 195] width 90 height 22
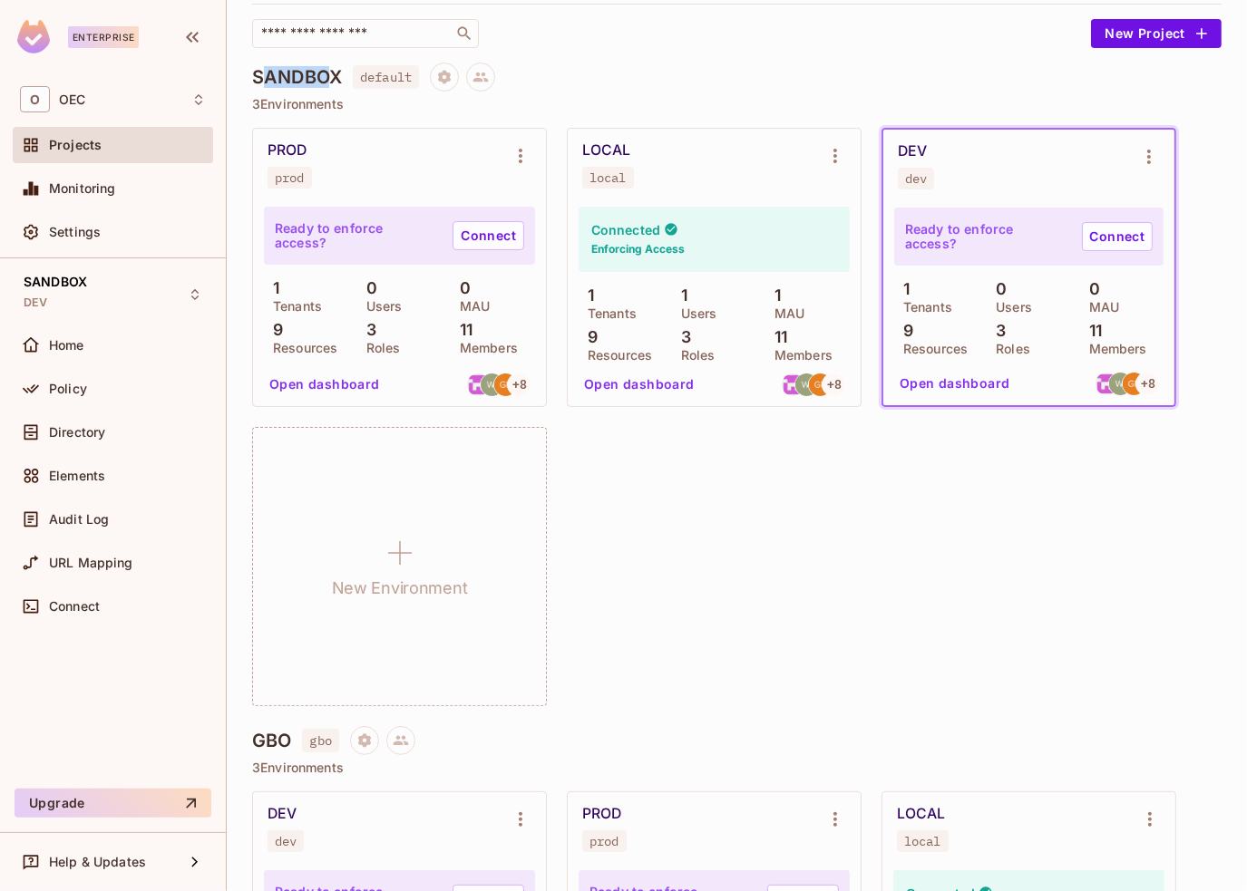
scroll to position [363, 0]
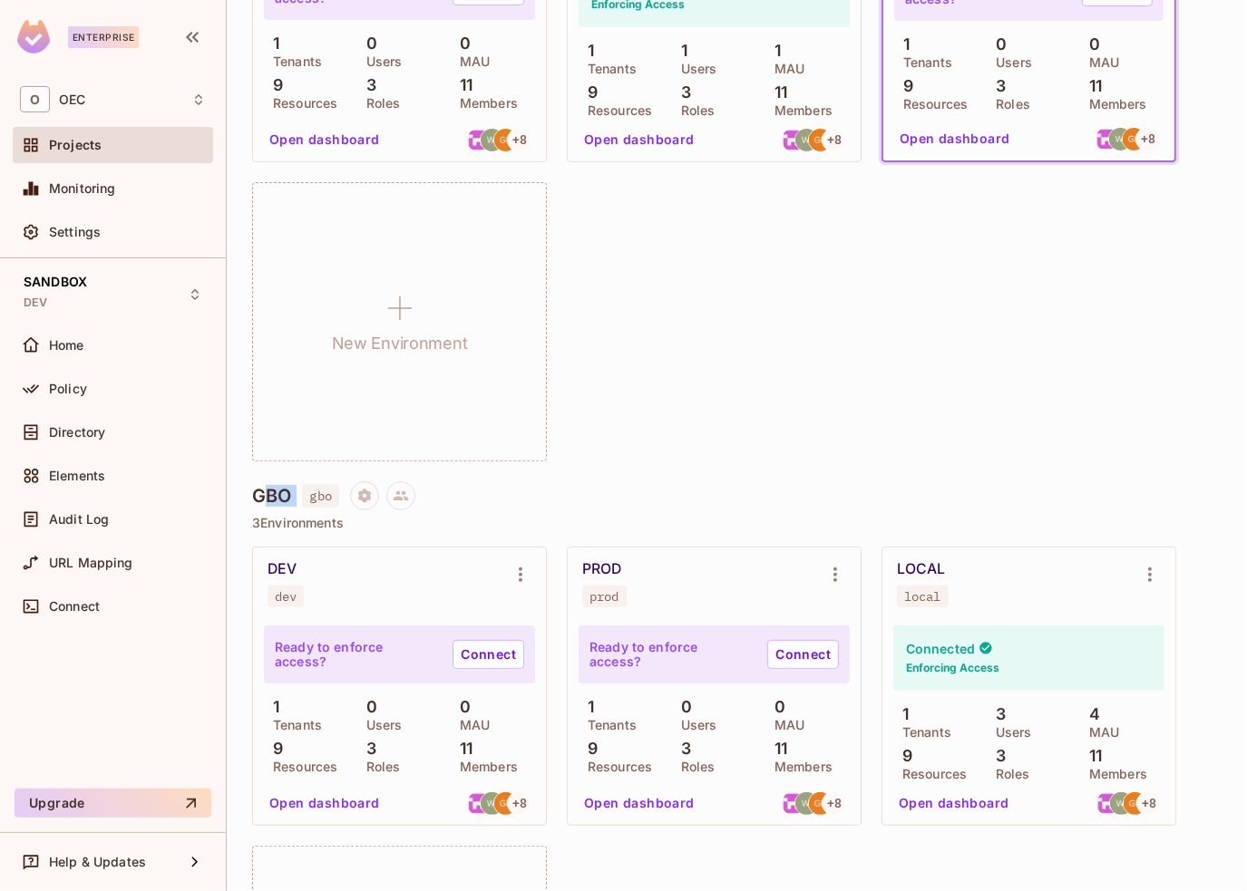
drag, startPoint x: 261, startPoint y: 491, endPoint x: 308, endPoint y: 492, distance: 47.2
click at [308, 492] on div "GBO gbo" at bounding box center [736, 496] width 969 height 29
click at [285, 489] on h4 "GBO" at bounding box center [271, 496] width 39 height 22
drag, startPoint x: 256, startPoint y: 494, endPoint x: 289, endPoint y: 495, distance: 33.6
click at [289, 495] on h4 "GBO" at bounding box center [271, 496] width 39 height 22
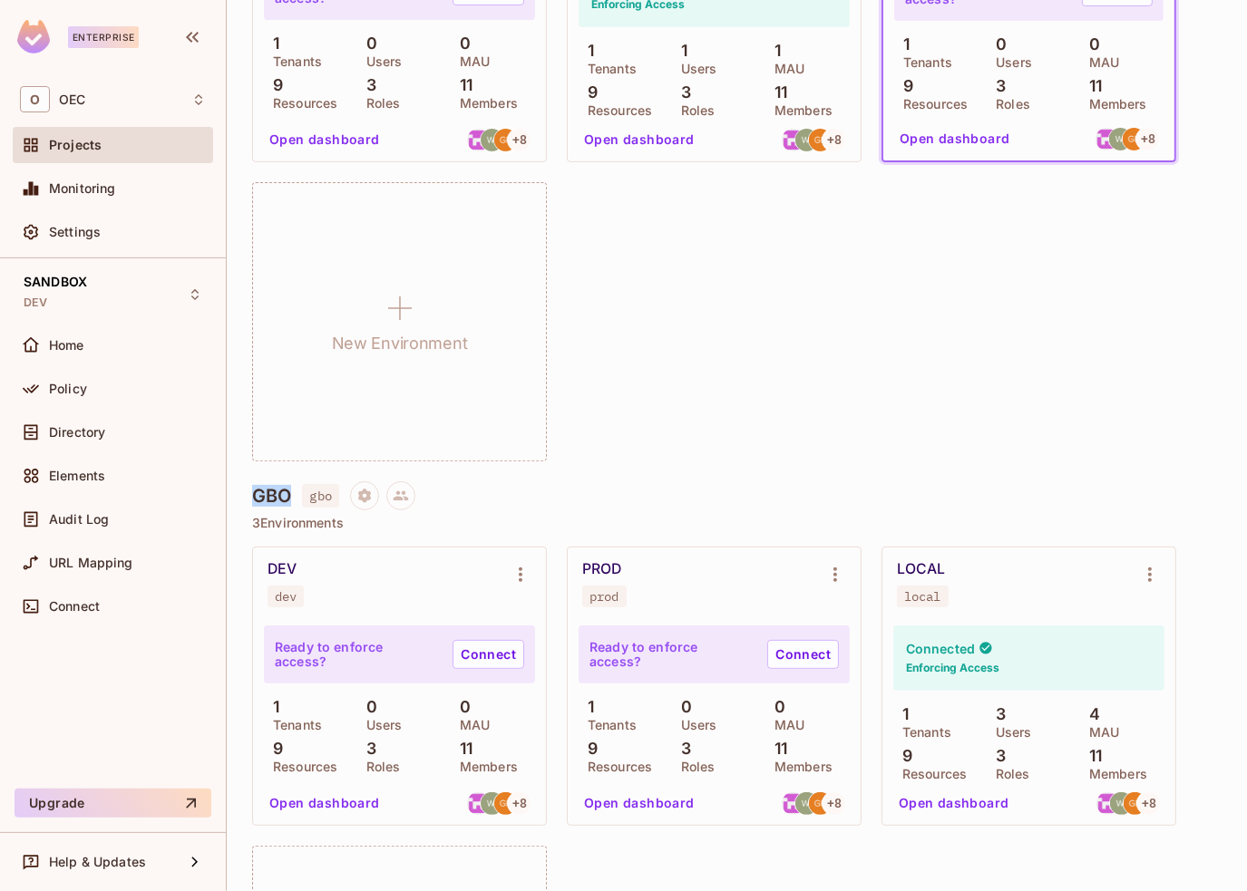
click at [268, 490] on h4 "GBO" at bounding box center [271, 496] width 39 height 22
drag, startPoint x: 254, startPoint y: 495, endPoint x: 287, endPoint y: 496, distance: 32.7
click at [287, 496] on h4 "GBO" at bounding box center [271, 496] width 39 height 22
click at [269, 503] on h4 "GBO" at bounding box center [271, 496] width 39 height 22
drag, startPoint x: 249, startPoint y: 501, endPoint x: 290, endPoint y: 500, distance: 40.8
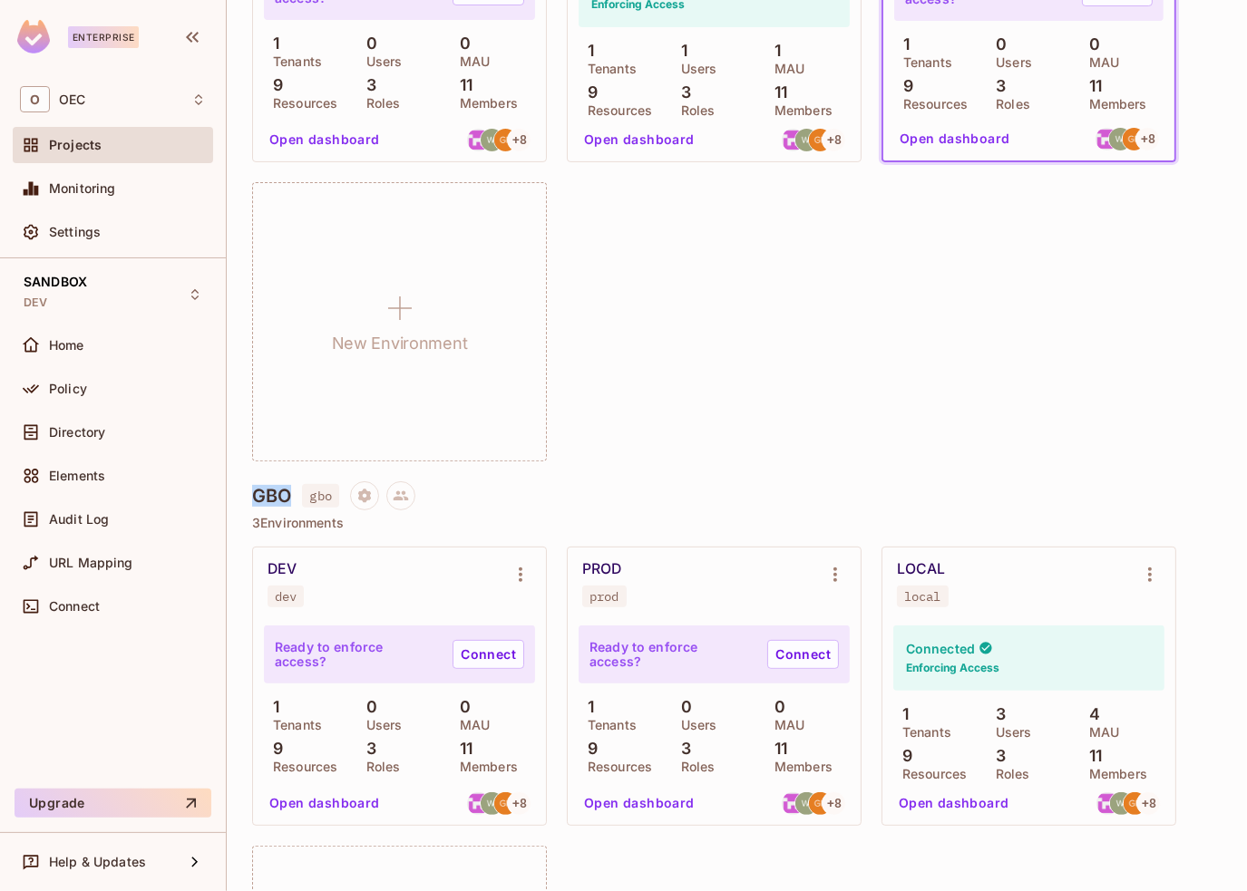
click at [290, 500] on div "OEC / Projects Projects 2 Projects 6 Environments 6 / 875 Tenants 4 Users 5 / 2…" at bounding box center [737, 445] width 1020 height 891
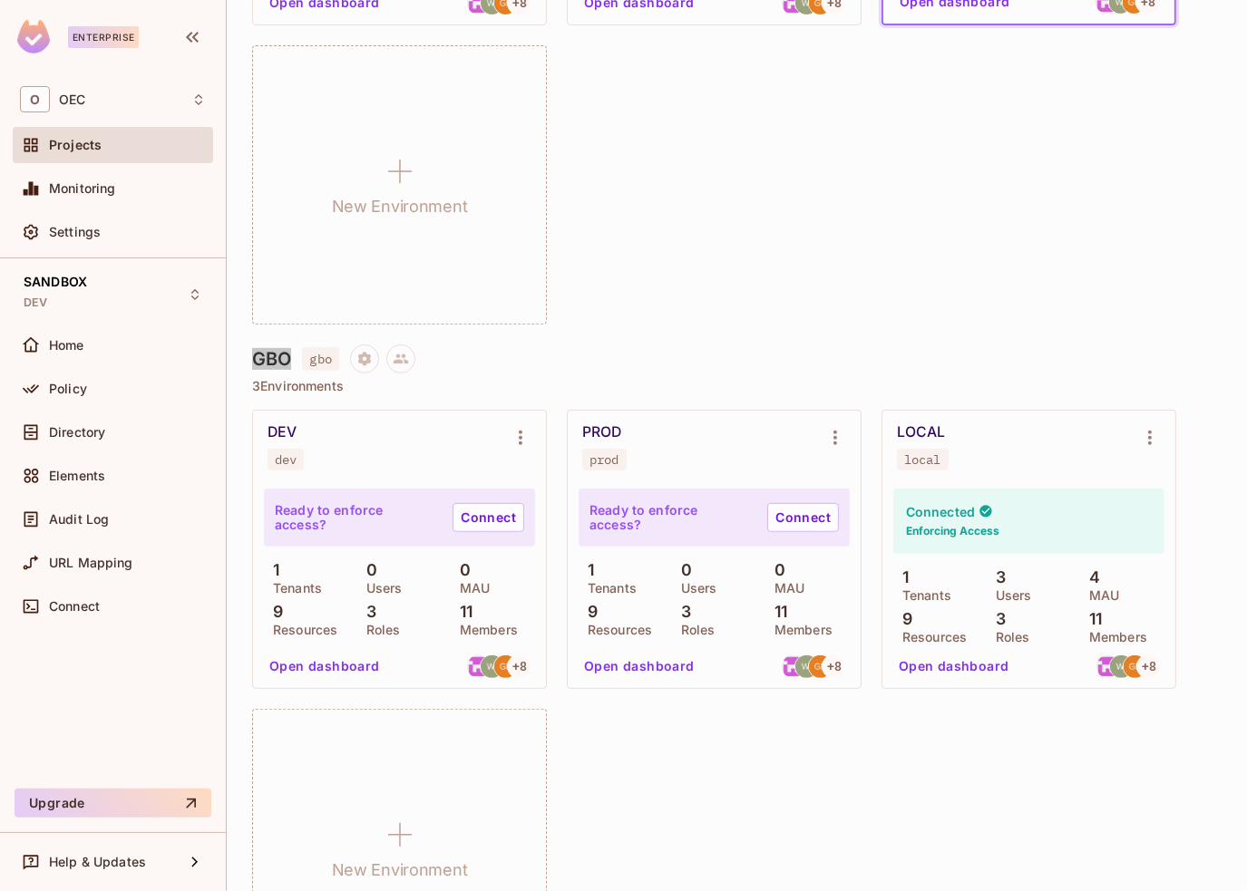
scroll to position [544, 0]
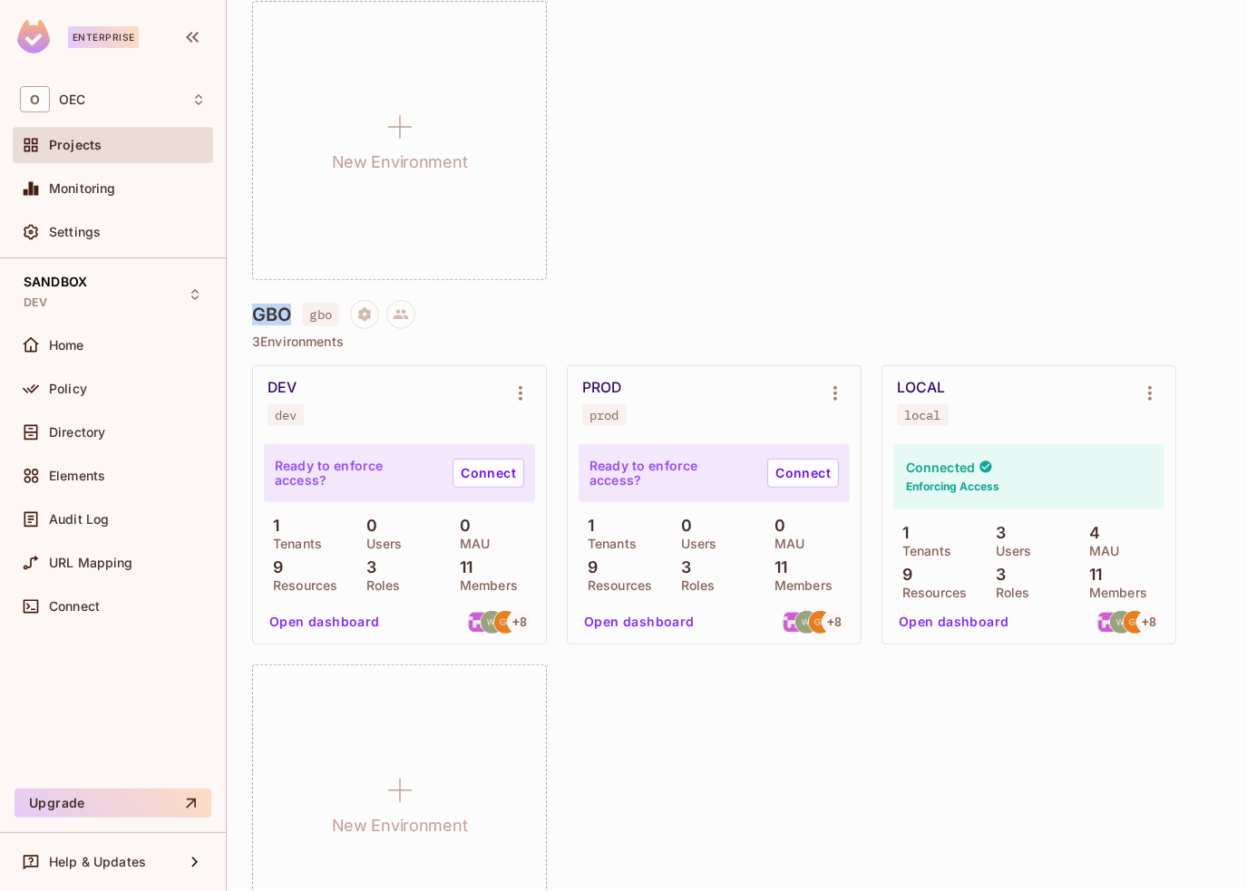
click at [276, 317] on h4 "GBO" at bounding box center [271, 315] width 39 height 22
click at [269, 317] on h4 "GBO" at bounding box center [271, 315] width 39 height 22
click at [268, 321] on h4 "GBO" at bounding box center [271, 315] width 39 height 22
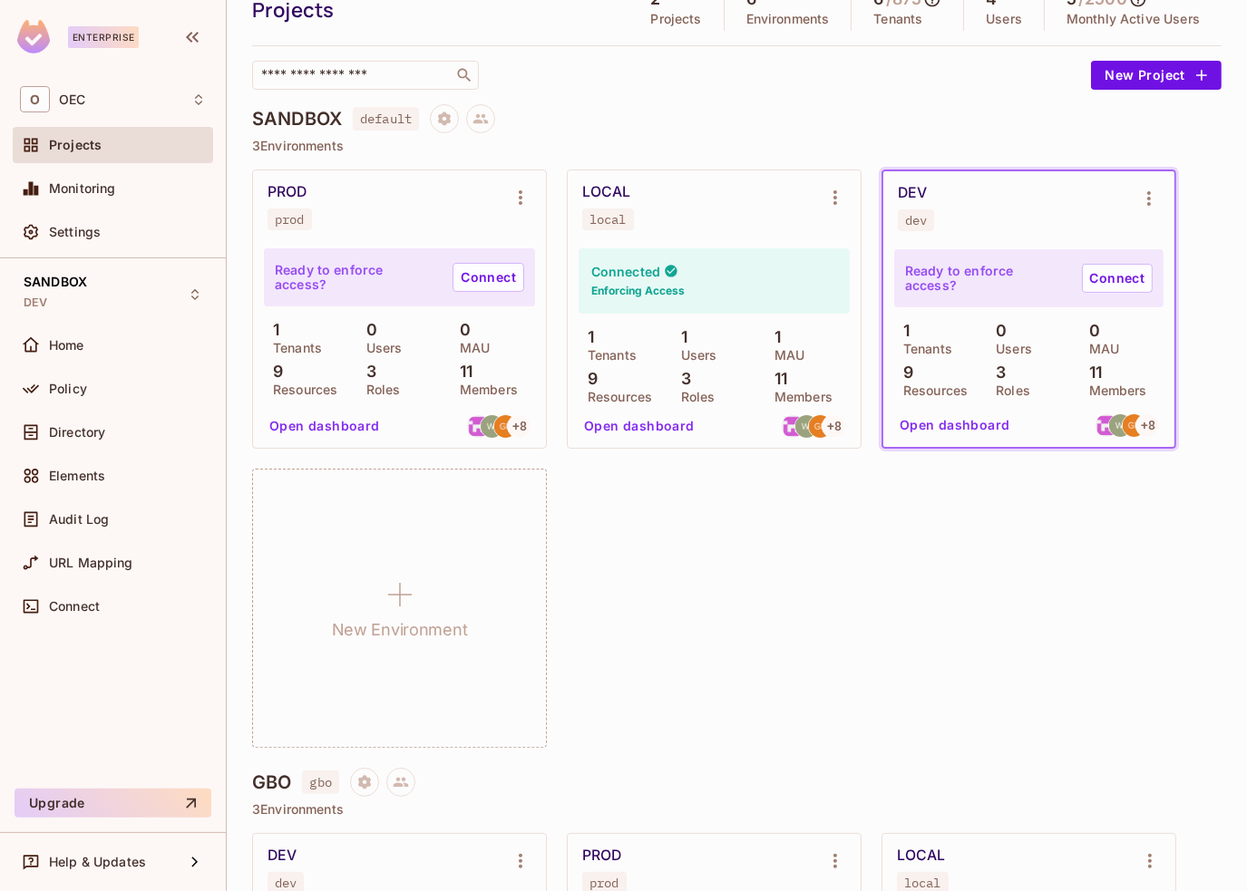
scroll to position [0, 0]
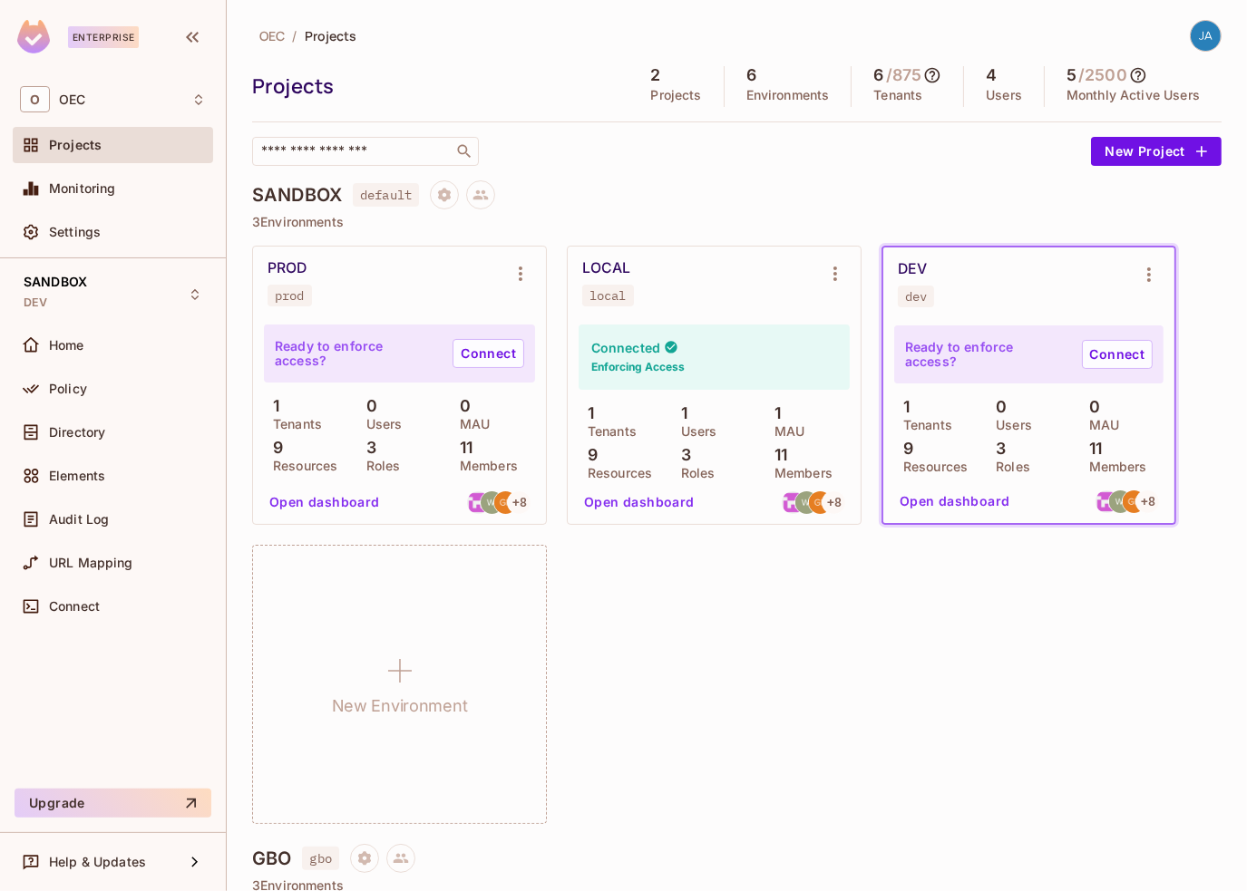
click at [917, 786] on div "PROD prod Ready to enforce access? Connect 1 Tenants 0 Users 0 MAU 9 Resources …" at bounding box center [736, 535] width 969 height 579
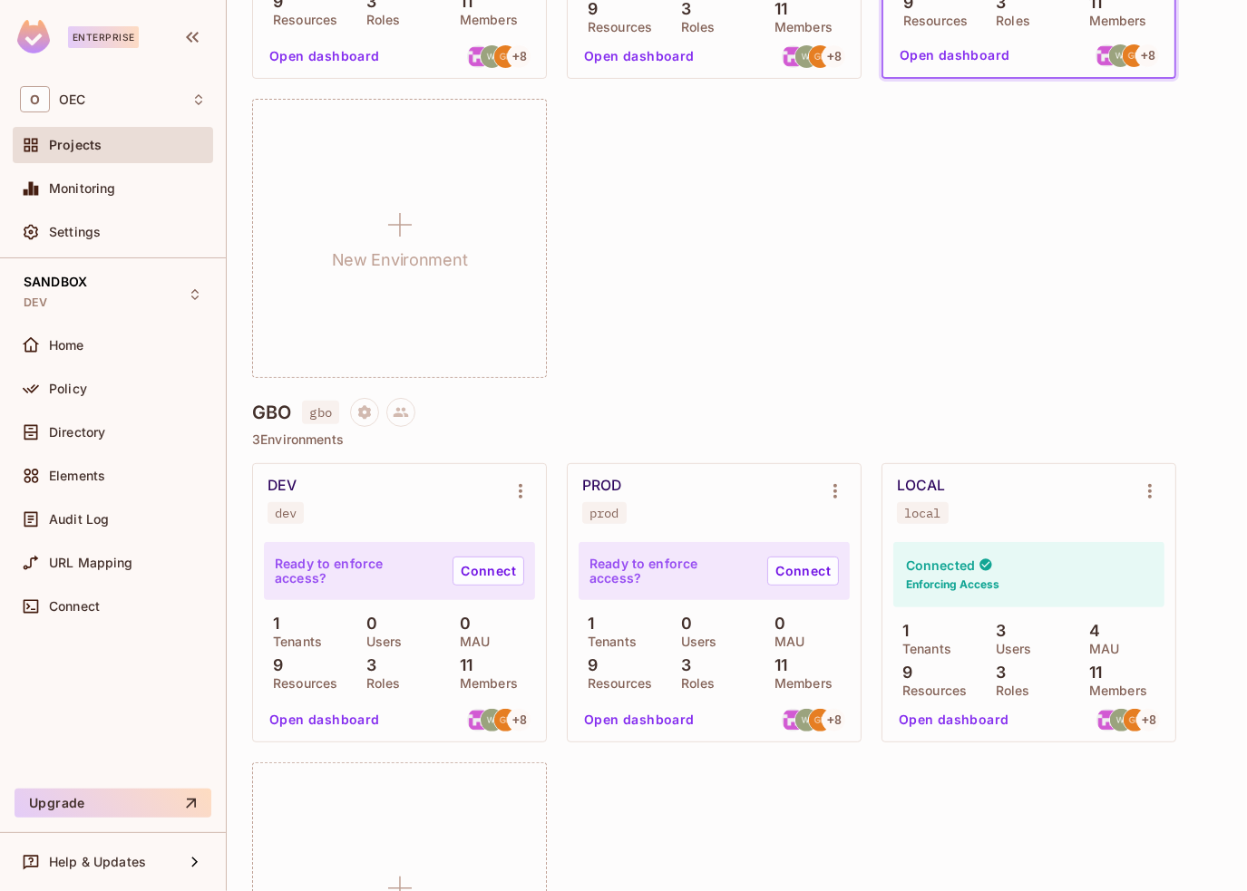
scroll to position [453, 0]
